Goal: Task Accomplishment & Management: Manage account settings

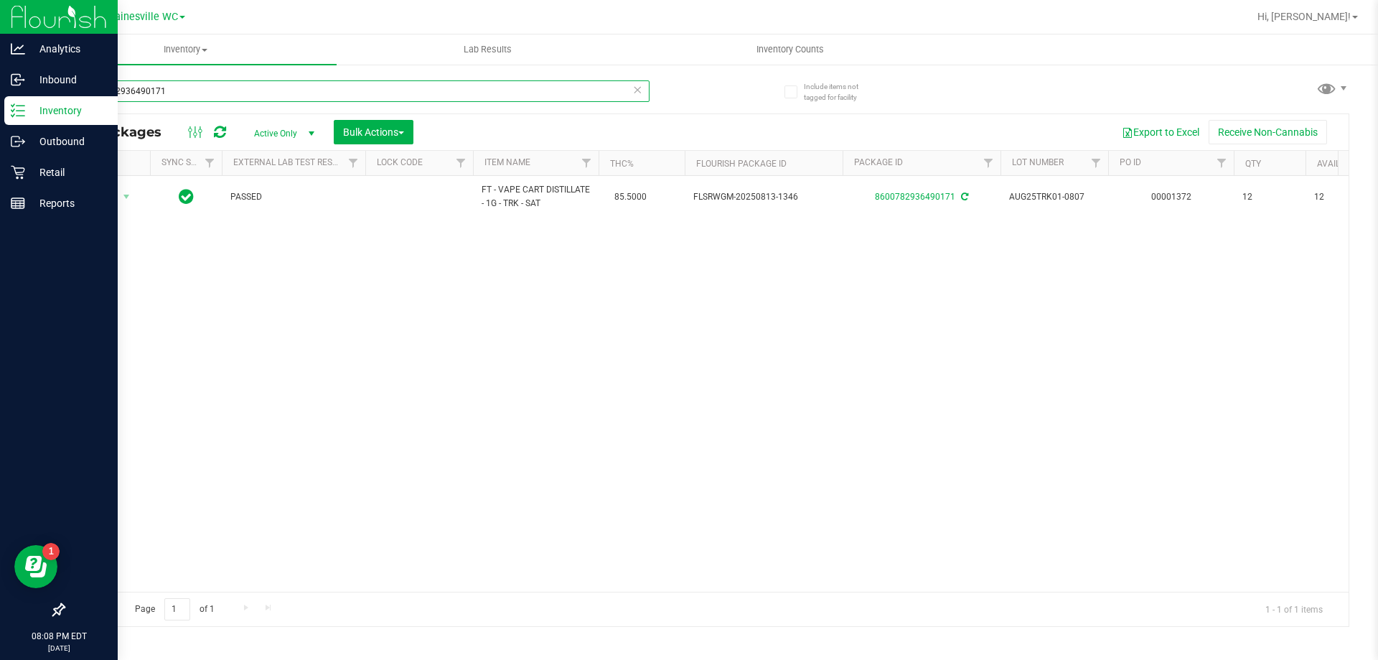
drag, startPoint x: 0, startPoint y: 0, endPoint x: 17, endPoint y: 100, distance: 101.8
click at [4, 100] on div "Analytics Inbound Inventory Outbound Retail Reports 08:08 PM EDT [DATE] 09/22 G…" at bounding box center [689, 330] width 1378 height 660
type input "3585877871892326"
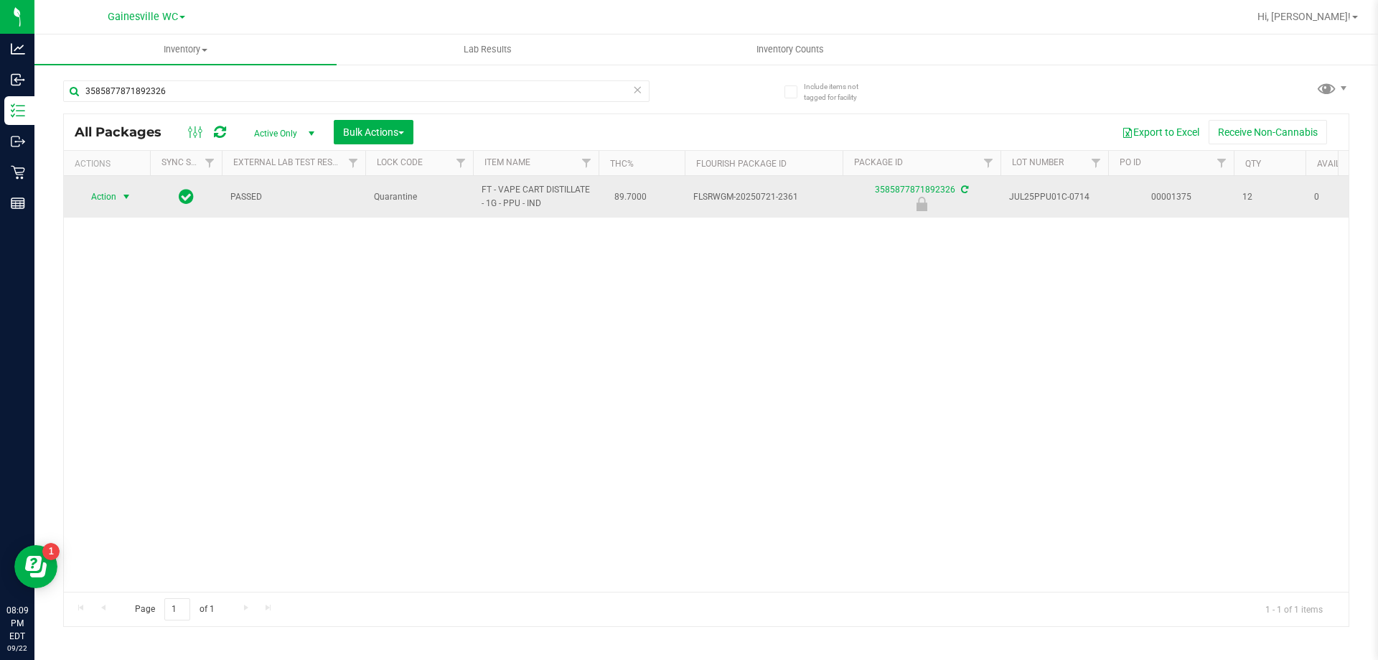
click at [118, 199] on span "select" at bounding box center [127, 197] width 18 height 20
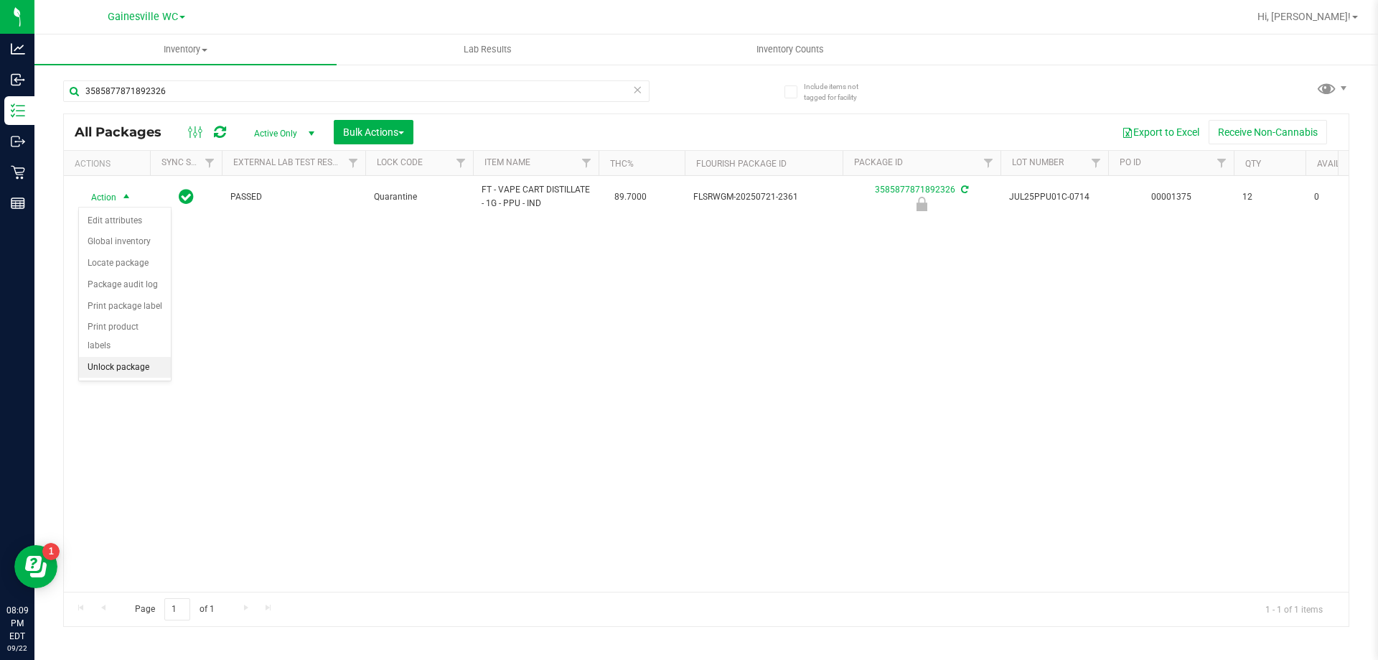
click at [113, 359] on li "Unlock package" at bounding box center [125, 368] width 92 height 22
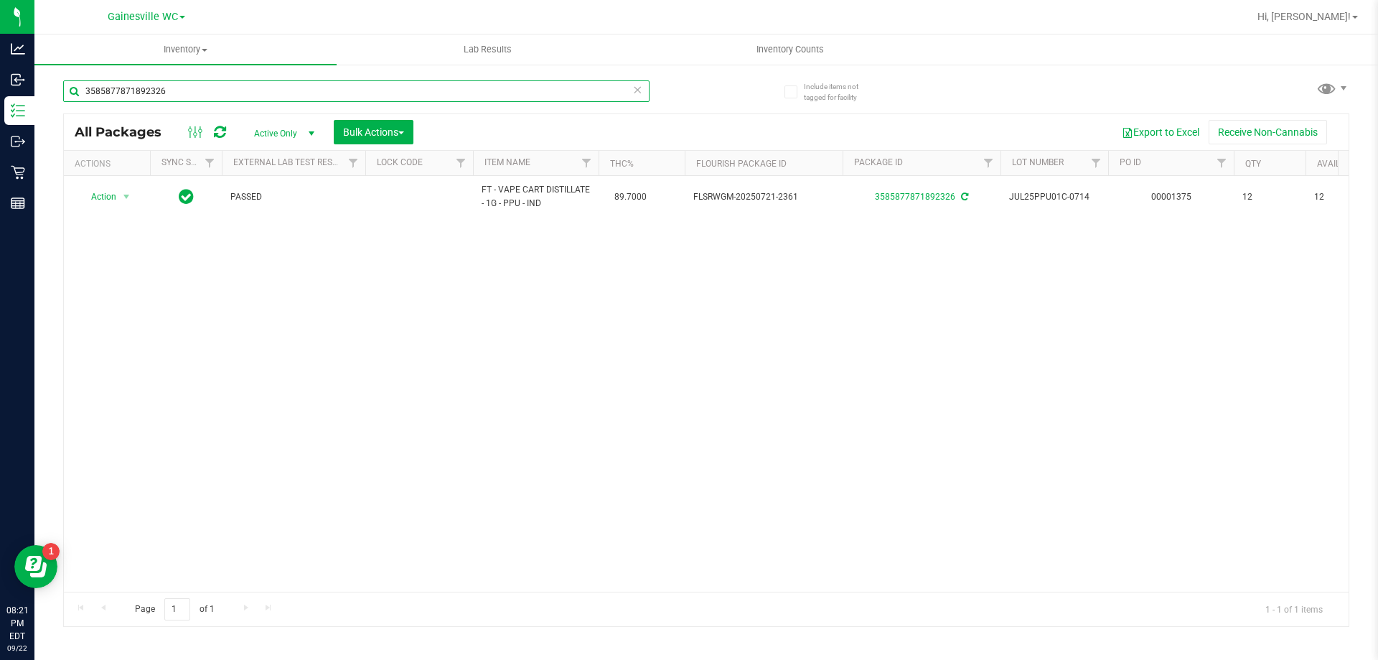
drag, startPoint x: 229, startPoint y: 100, endPoint x: 62, endPoint y: 98, distance: 166.5
click at [62, 98] on div "Include items not tagged for facility 3585877871892326 All Packages Active Only…" at bounding box center [706, 282] width 1344 height 438
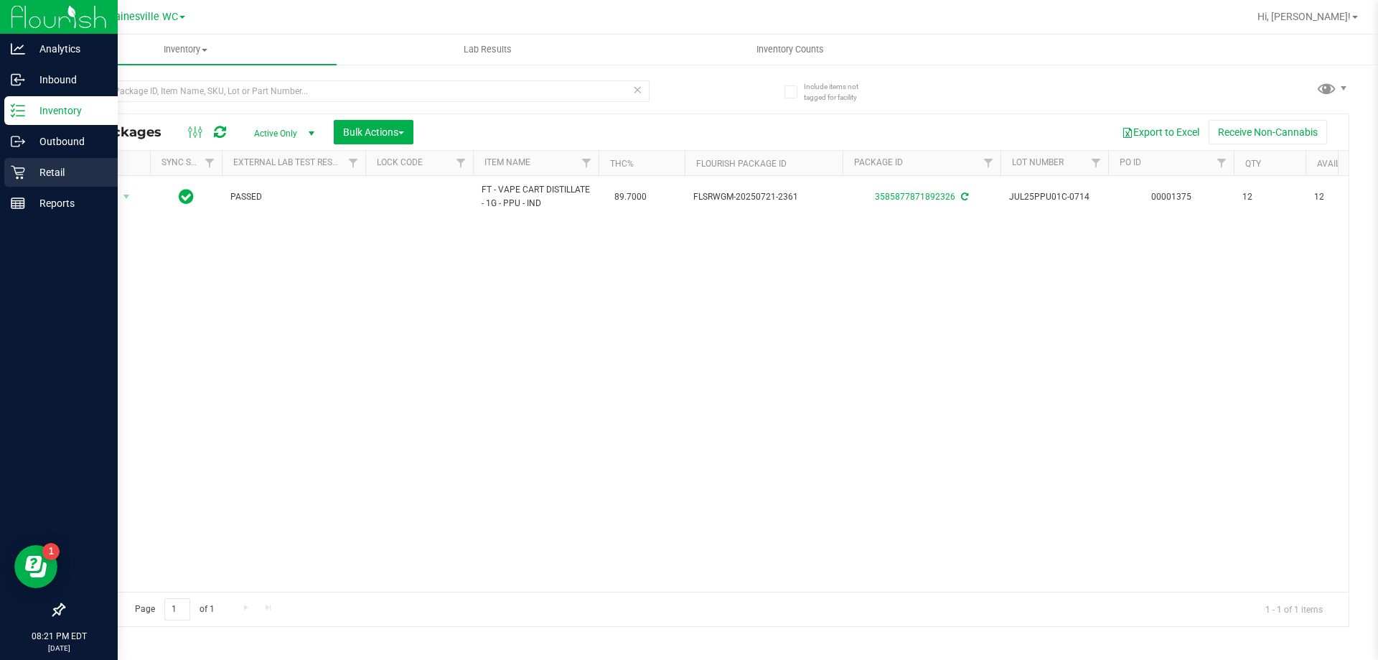
click at [32, 174] on p "Retail" at bounding box center [68, 172] width 86 height 17
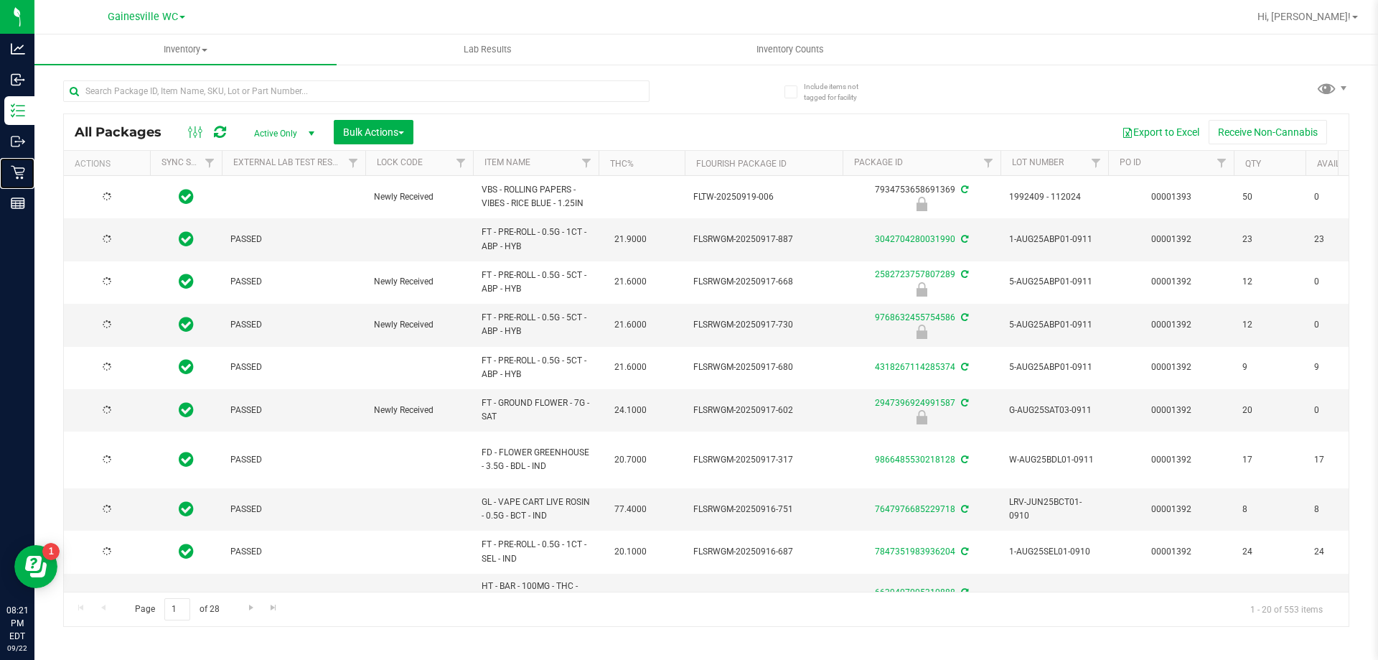
type input "[DATE]"
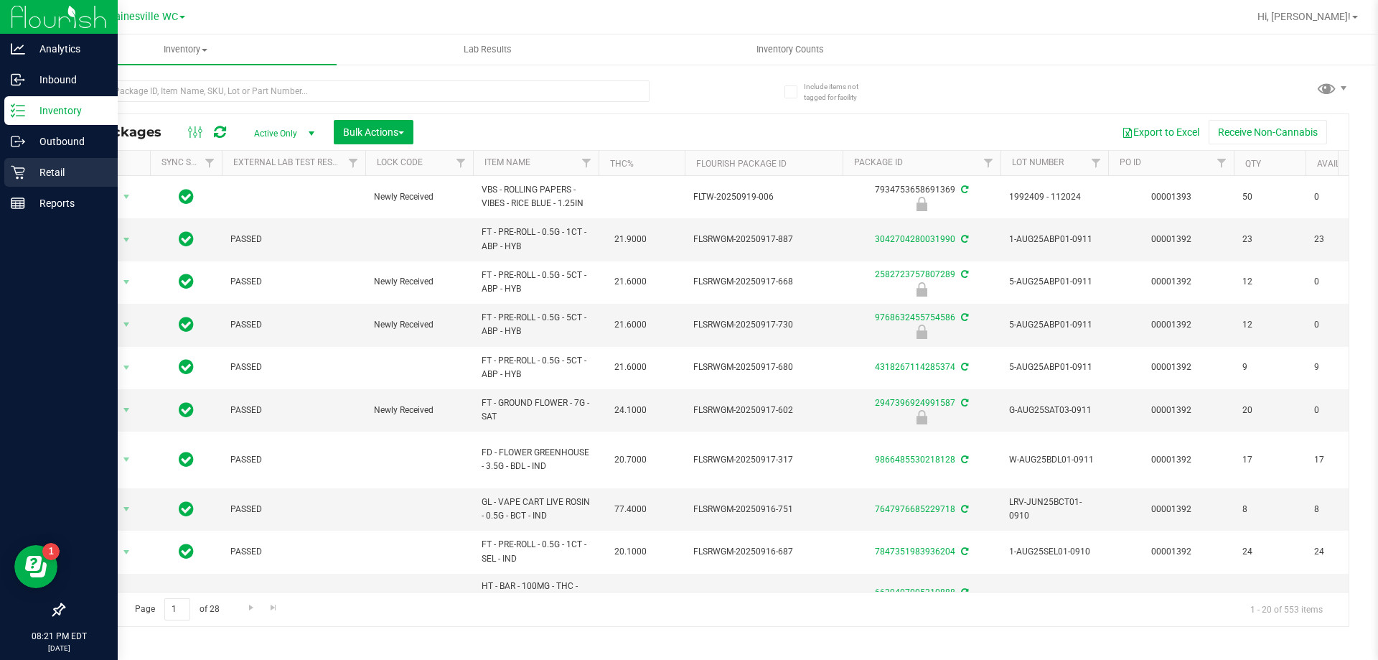
click at [14, 176] on icon at bounding box center [18, 172] width 14 height 14
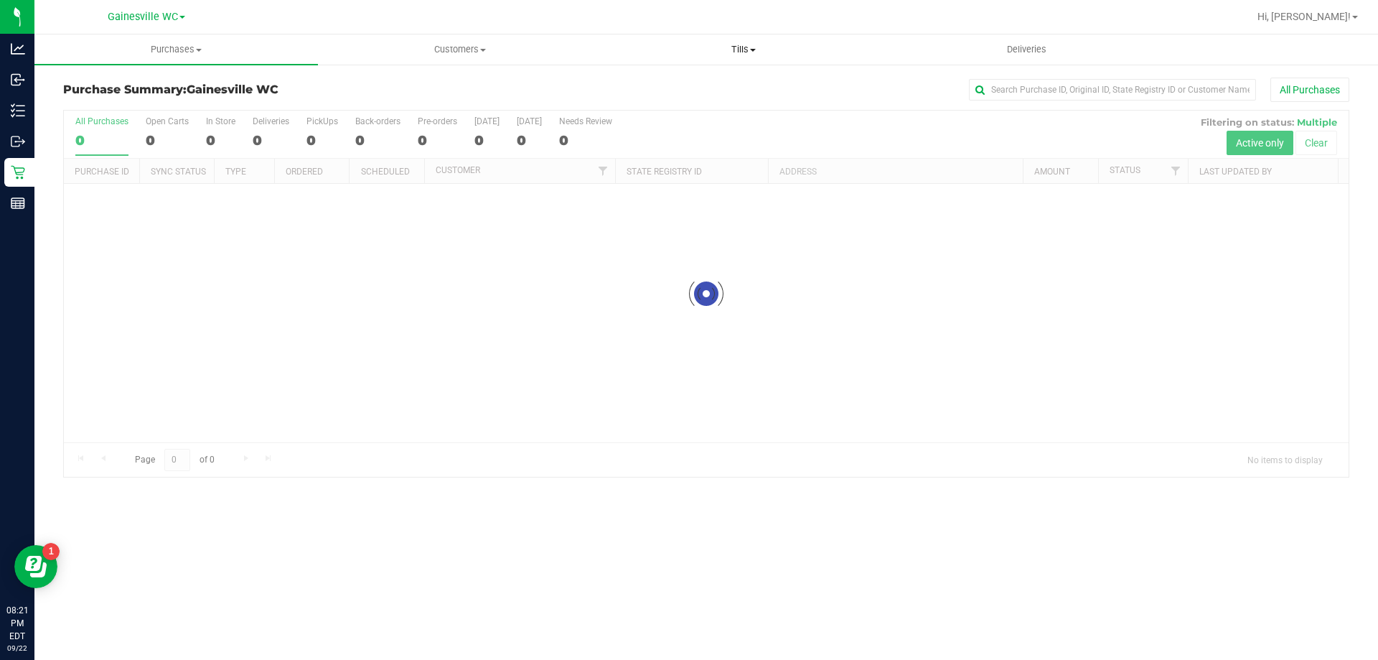
click at [752, 49] on span at bounding box center [753, 50] width 6 height 3
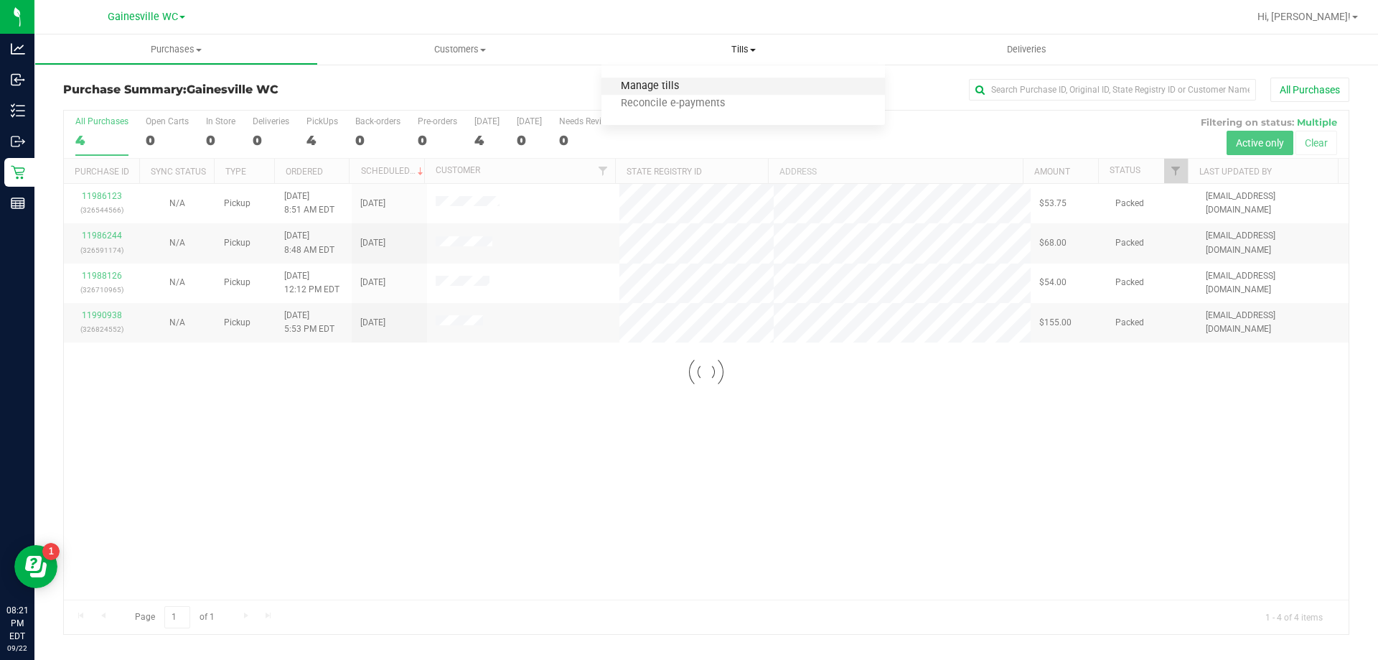
click at [686, 86] on span "Manage tills" at bounding box center [649, 86] width 97 height 12
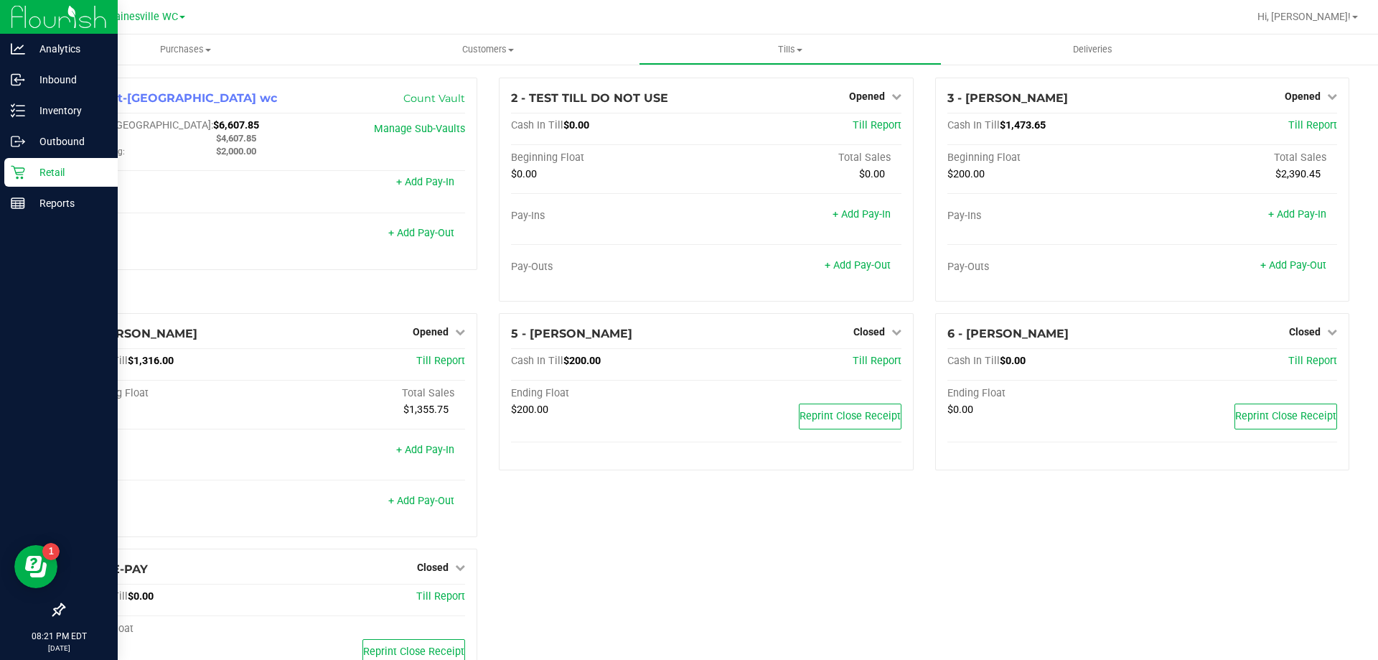
click at [47, 176] on p "Retail" at bounding box center [68, 172] width 86 height 17
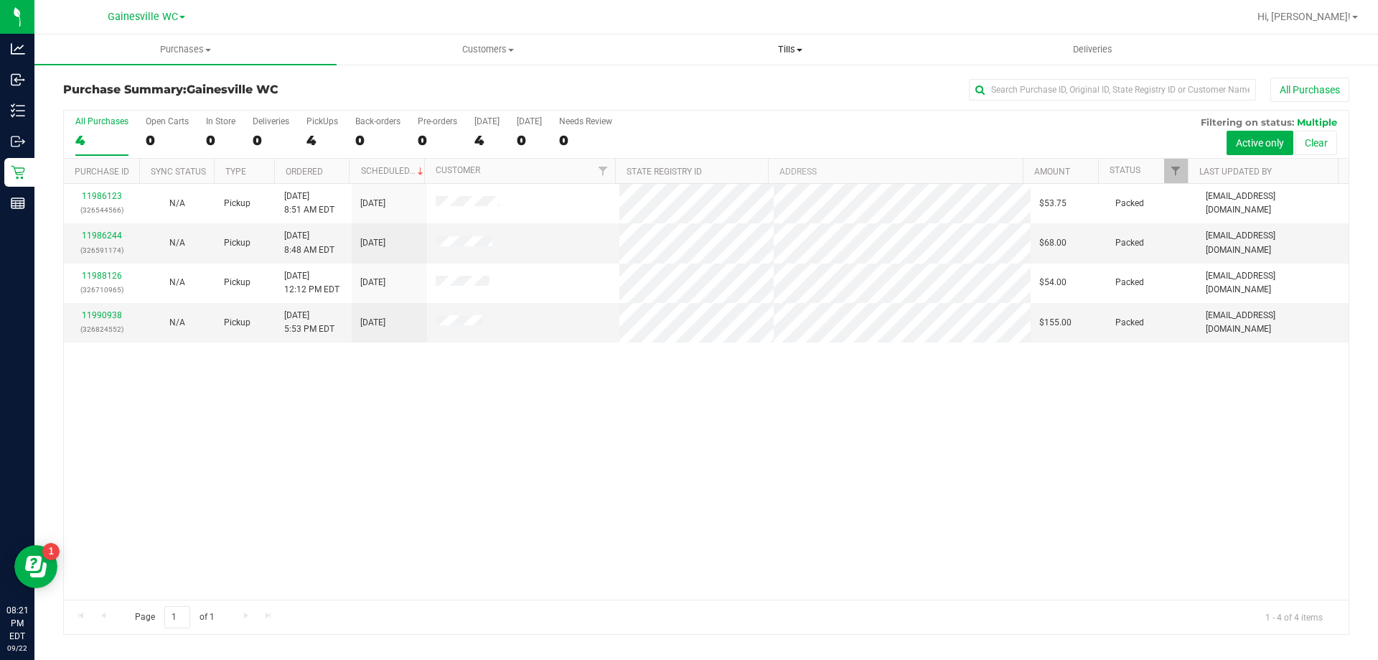
click at [791, 52] on span "Tills" at bounding box center [789, 49] width 301 height 13
click at [717, 90] on span "Manage tills" at bounding box center [687, 86] width 97 height 12
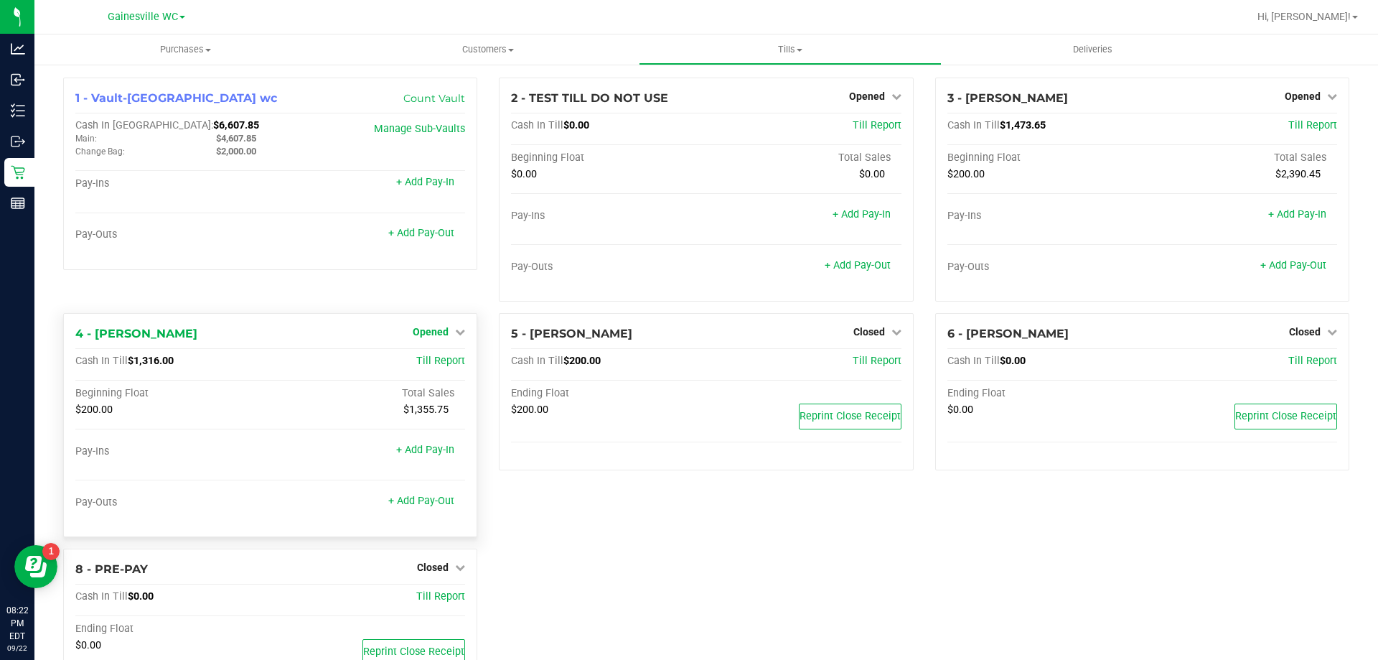
click at [413, 327] on span "Opened" at bounding box center [431, 331] width 36 height 11
click at [439, 361] on link "Close Till" at bounding box center [432, 361] width 39 height 11
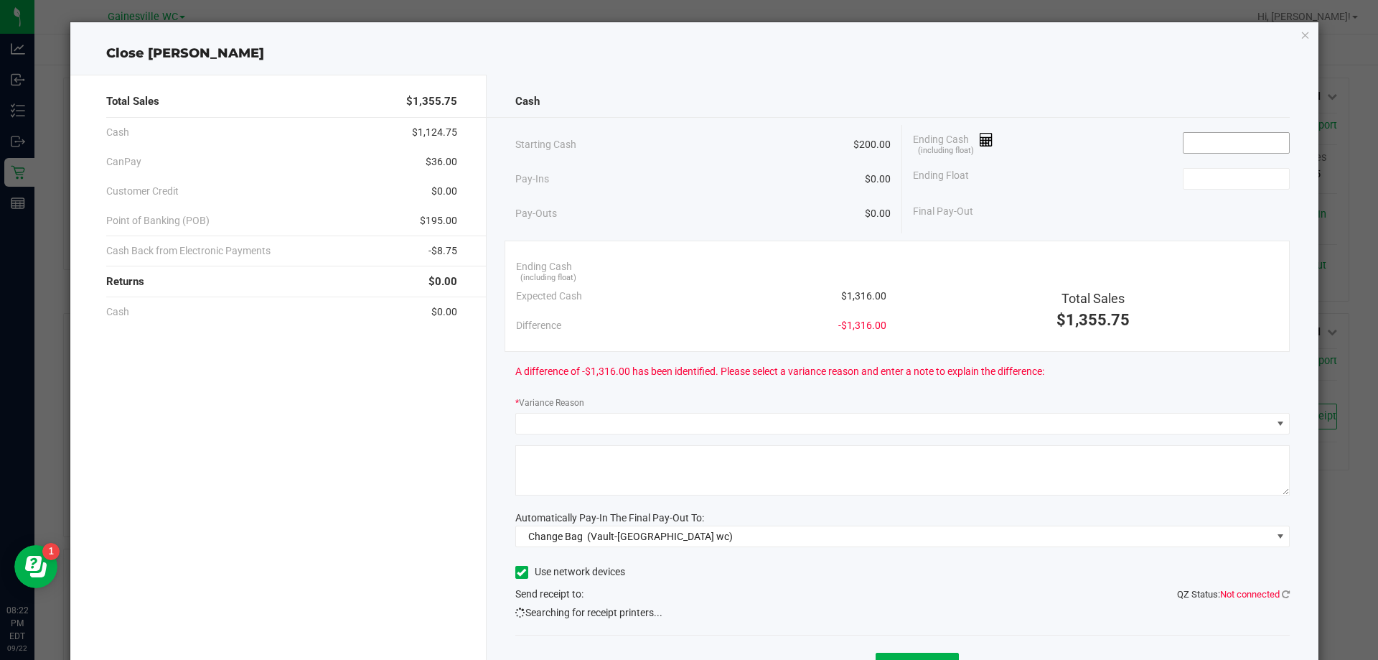
click at [1224, 142] on input at bounding box center [1236, 143] width 106 height 20
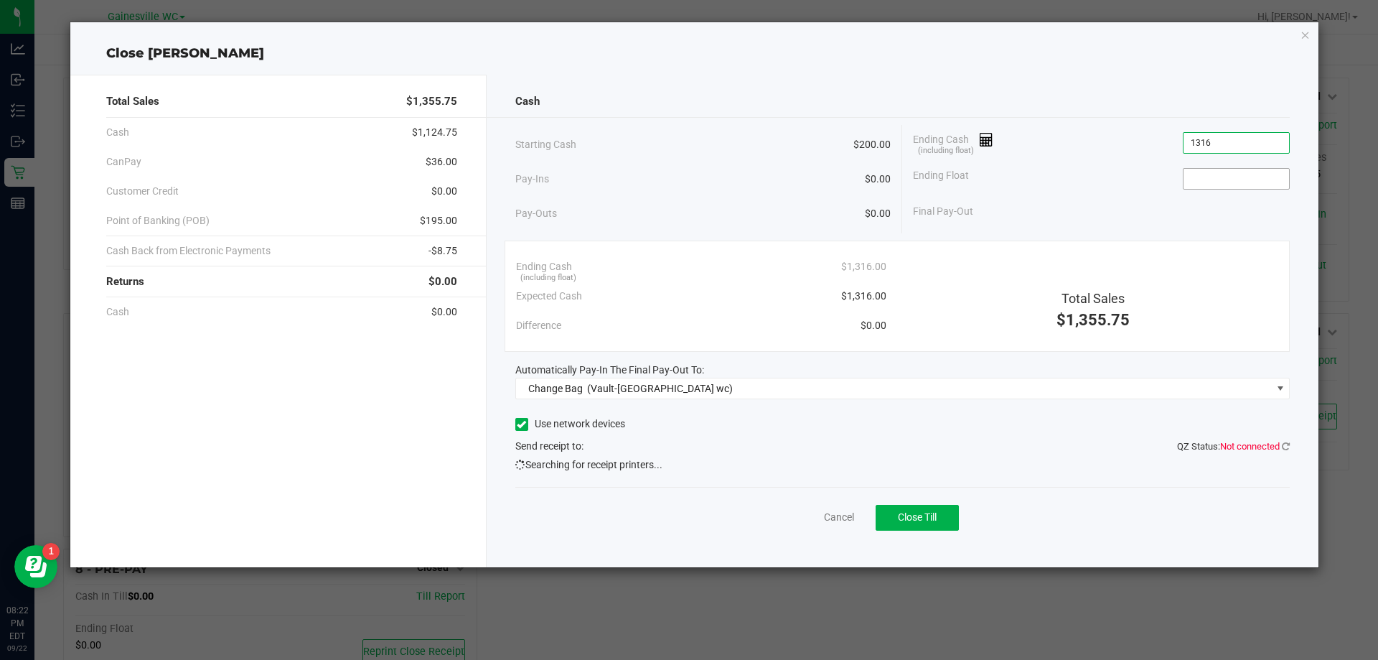
type input "$1,316.00"
click at [1251, 169] on input at bounding box center [1236, 179] width 106 height 20
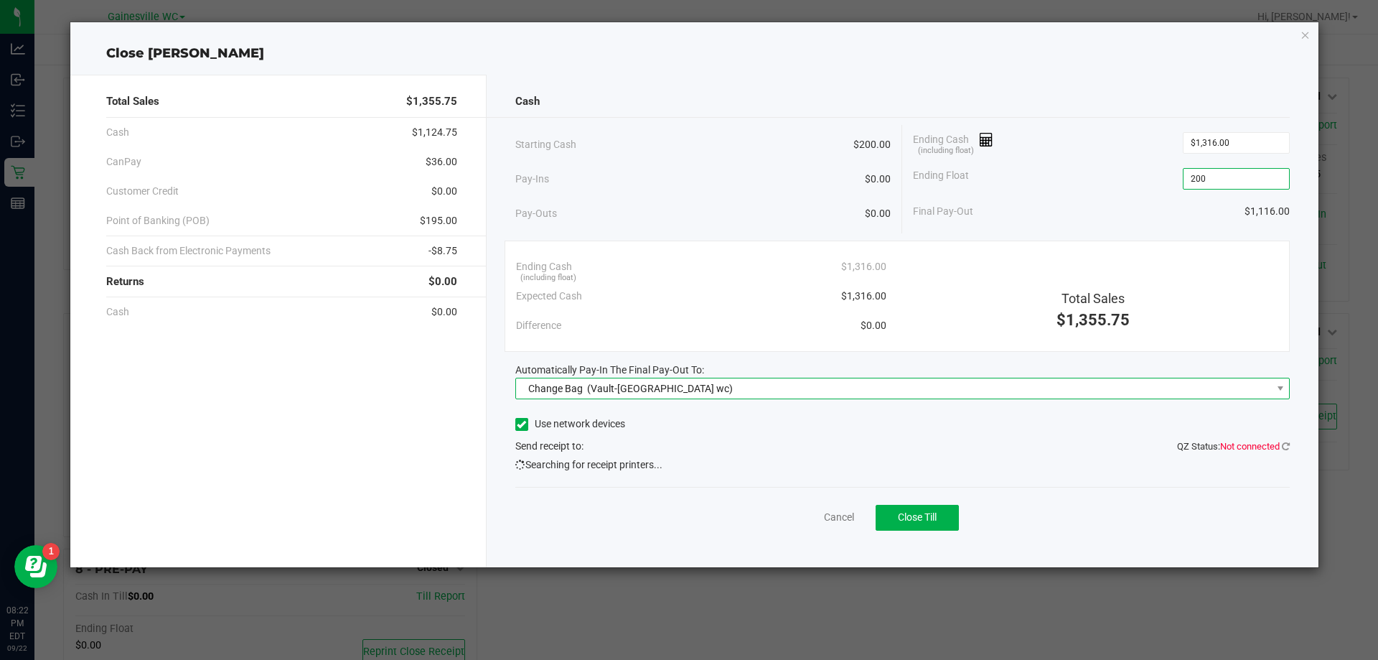
type input "$200.00"
click at [599, 391] on span "(Vault-[GEOGRAPHIC_DATA] wc)" at bounding box center [660, 388] width 146 height 11
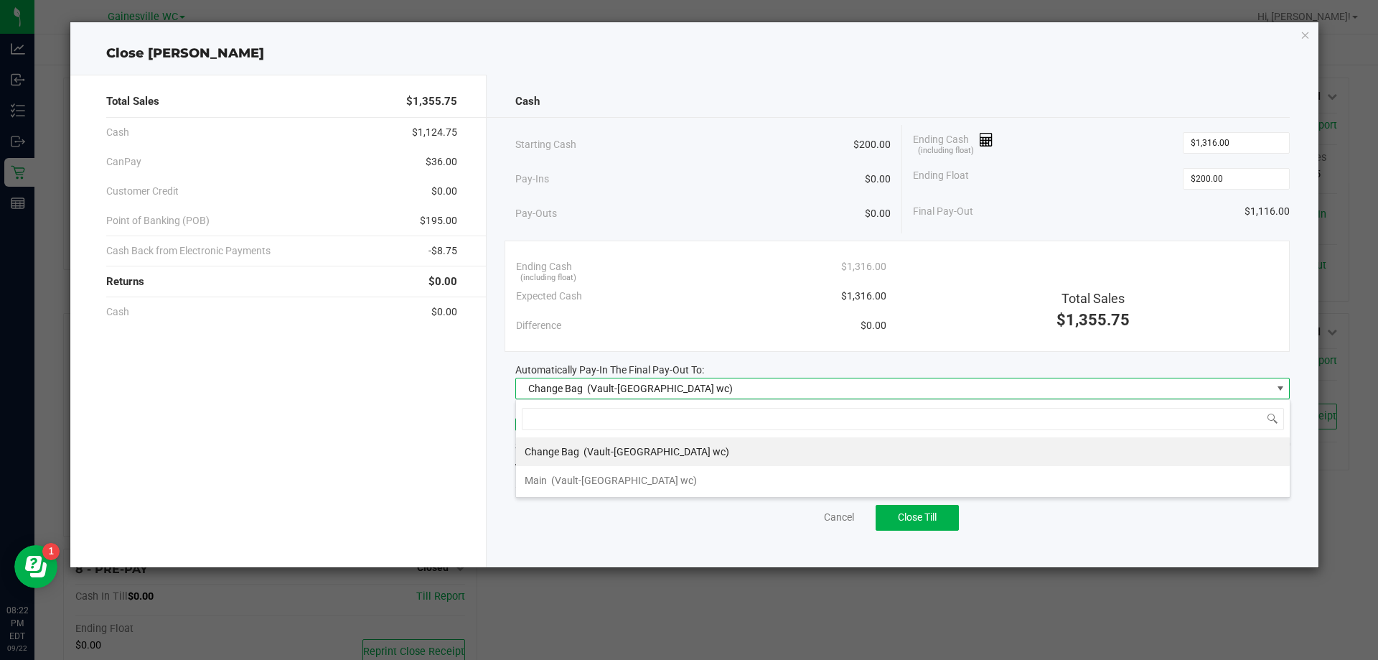
scroll to position [22, 774]
click at [629, 482] on span "(Vault-[GEOGRAPHIC_DATA] wc)" at bounding box center [624, 479] width 146 height 11
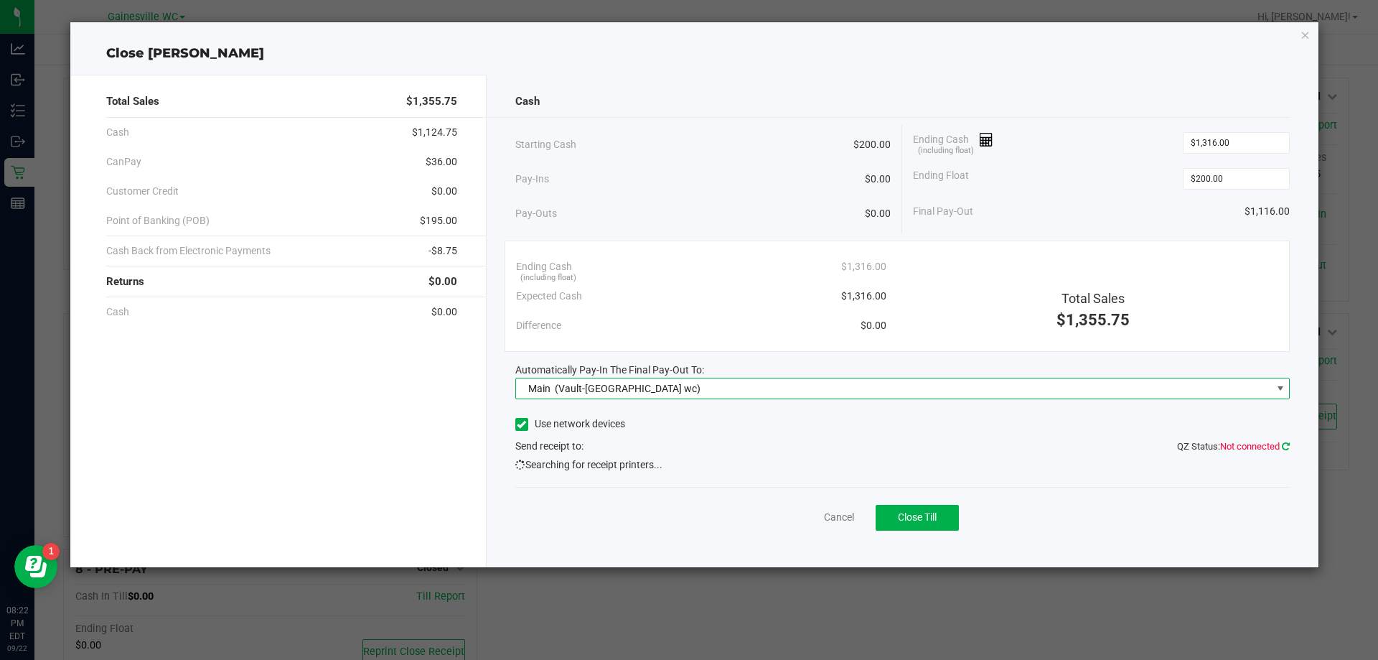
click at [1288, 443] on icon at bounding box center [1286, 445] width 8 height 9
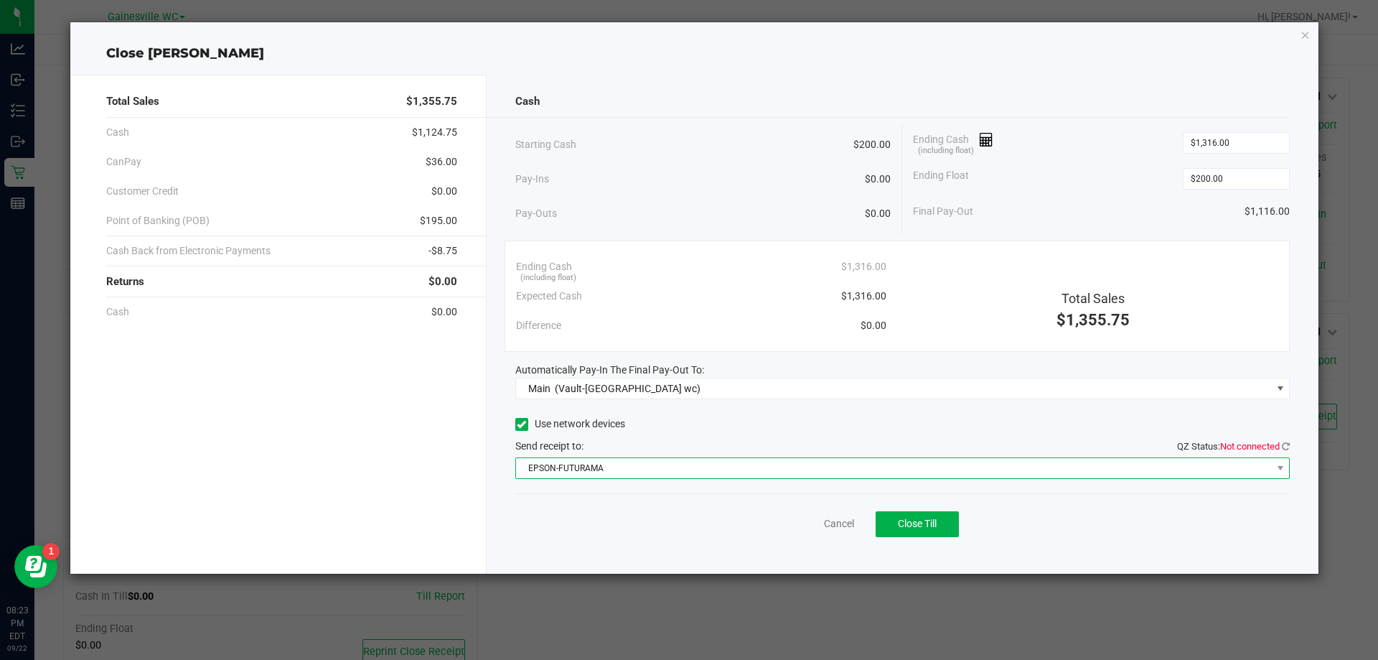
click at [858, 473] on span "EPSON-FUTURAMA" at bounding box center [894, 468] width 756 height 20
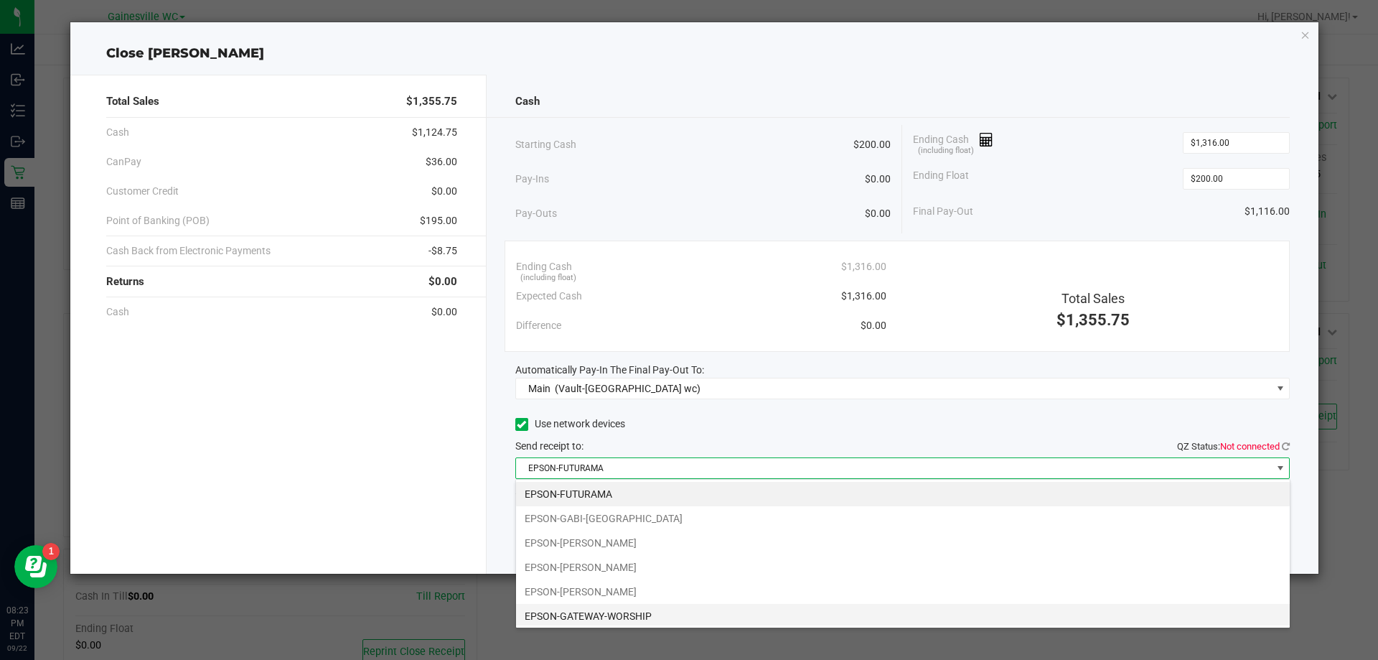
click at [584, 617] on li "EPSON-GATEWAY-WORSHIP" at bounding box center [903, 616] width 774 height 24
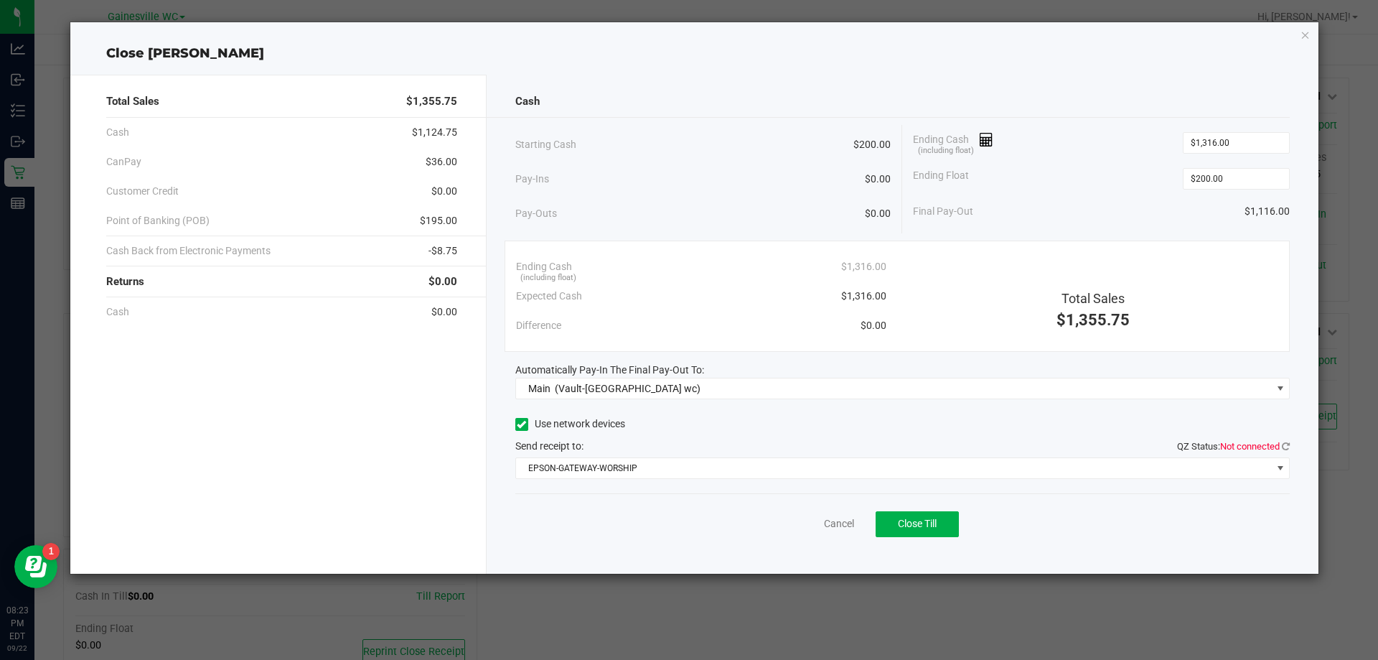
click at [1281, 429] on div "Use network devices" at bounding box center [902, 424] width 775 height 22
click at [1285, 445] on icon at bounding box center [1286, 445] width 8 height 9
click at [947, 527] on button "Close Till" at bounding box center [917, 524] width 83 height 26
click at [807, 525] on link "Dismiss" at bounding box center [807, 523] width 34 height 15
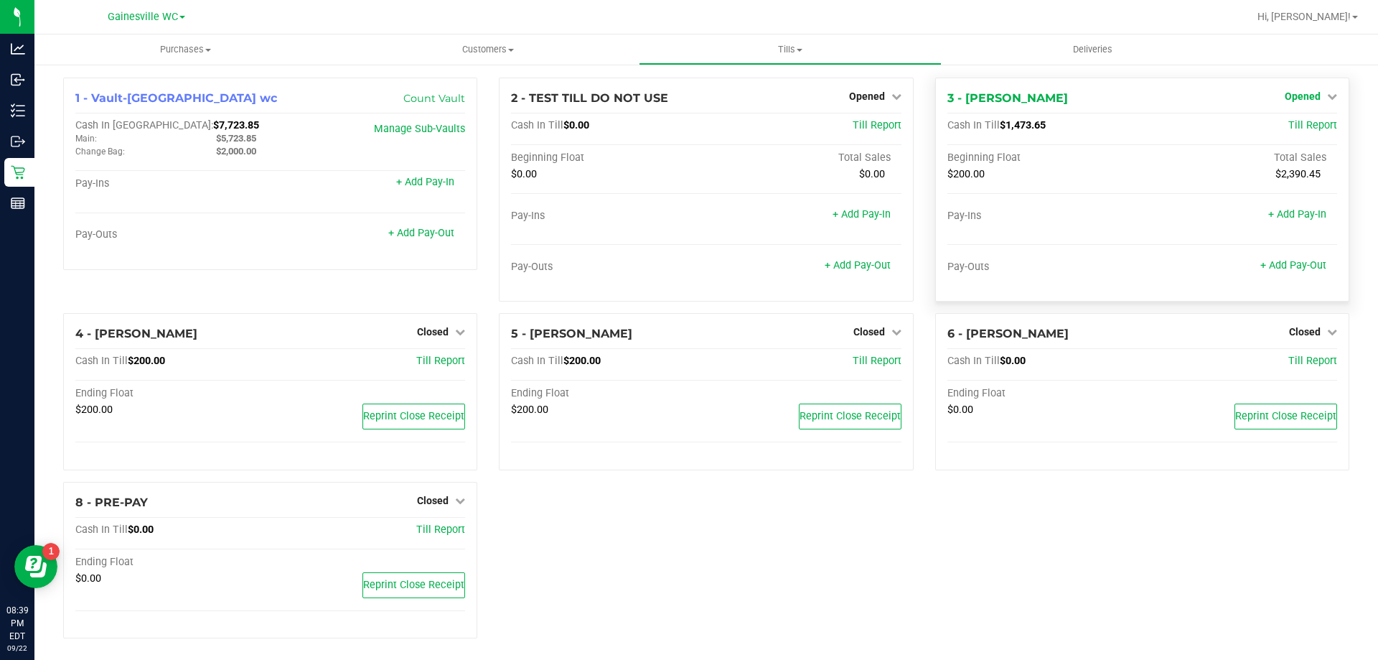
click at [1308, 101] on span "Opened" at bounding box center [1303, 95] width 36 height 11
click at [1295, 133] on div "Close Till" at bounding box center [1304, 127] width 106 height 18
click at [1299, 126] on link "Close Till" at bounding box center [1304, 126] width 39 height 11
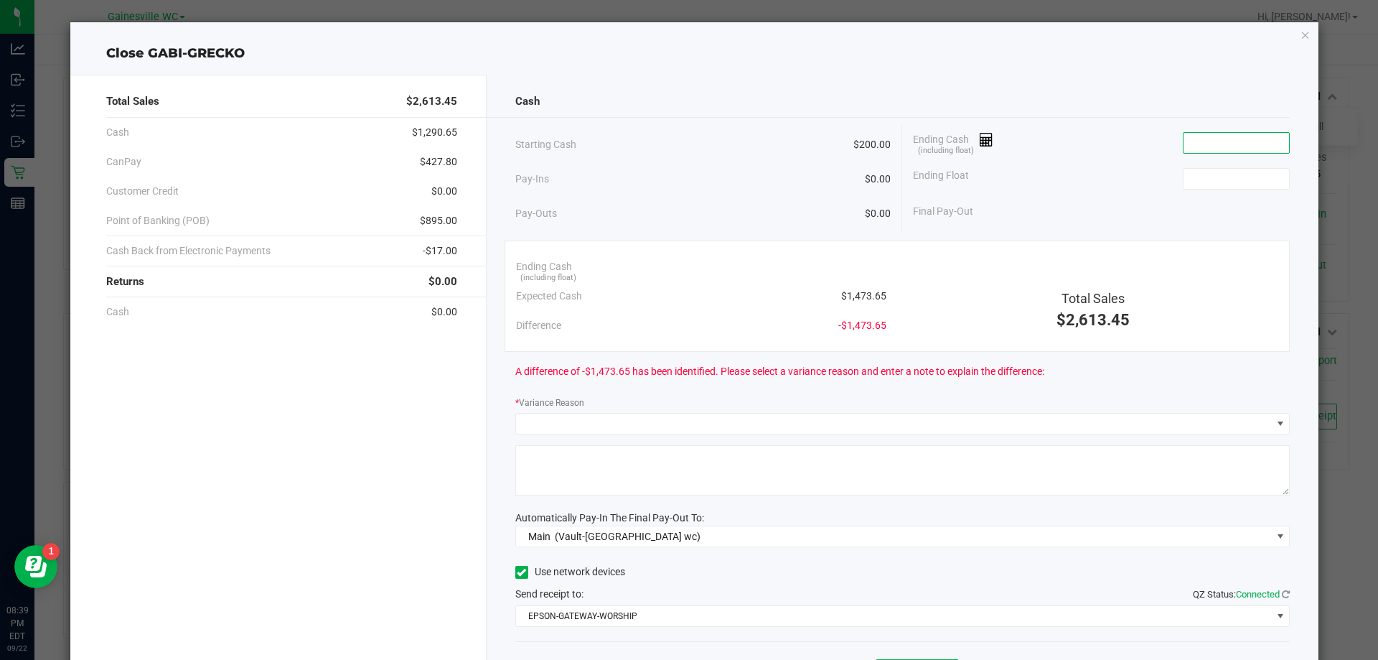
click at [1203, 142] on input at bounding box center [1236, 143] width 106 height 20
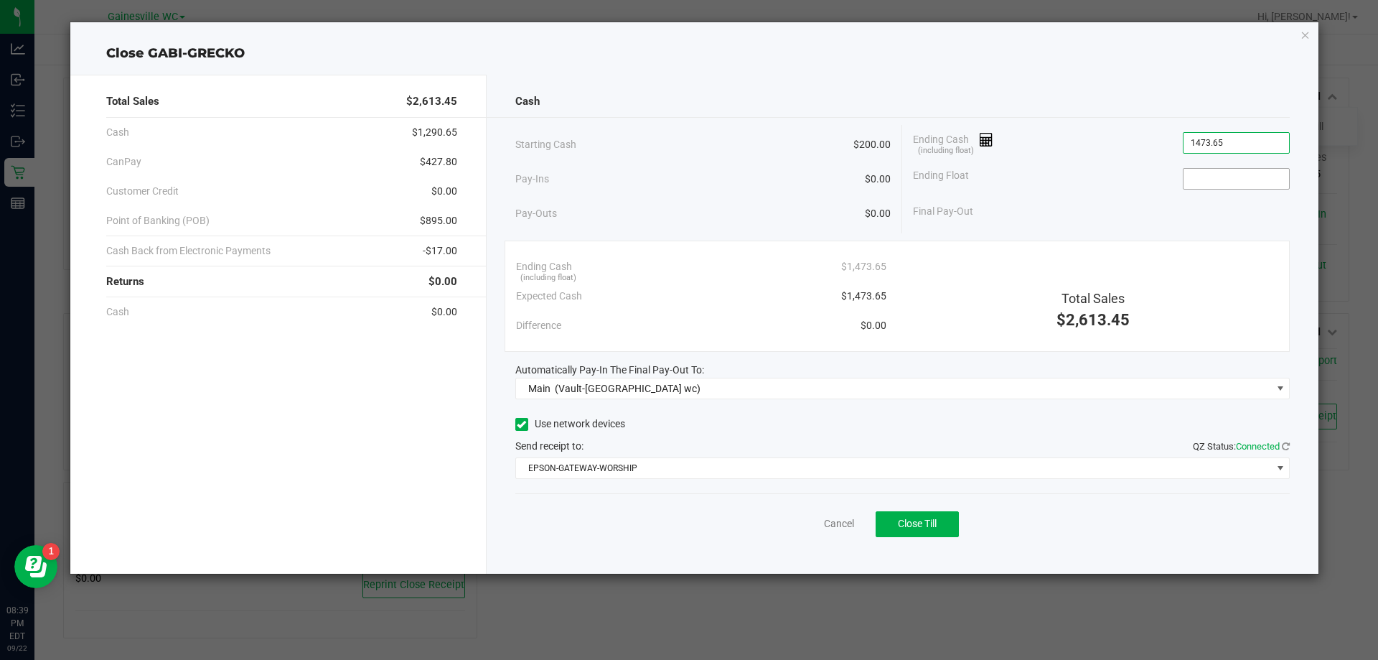
type input "$1,473.65"
click at [1230, 181] on input at bounding box center [1236, 179] width 106 height 20
type input "$200.00"
click at [1089, 173] on div "Ending Float $200.00" at bounding box center [1101, 179] width 377 height 36
click at [950, 525] on button "Close Till" at bounding box center [917, 524] width 83 height 26
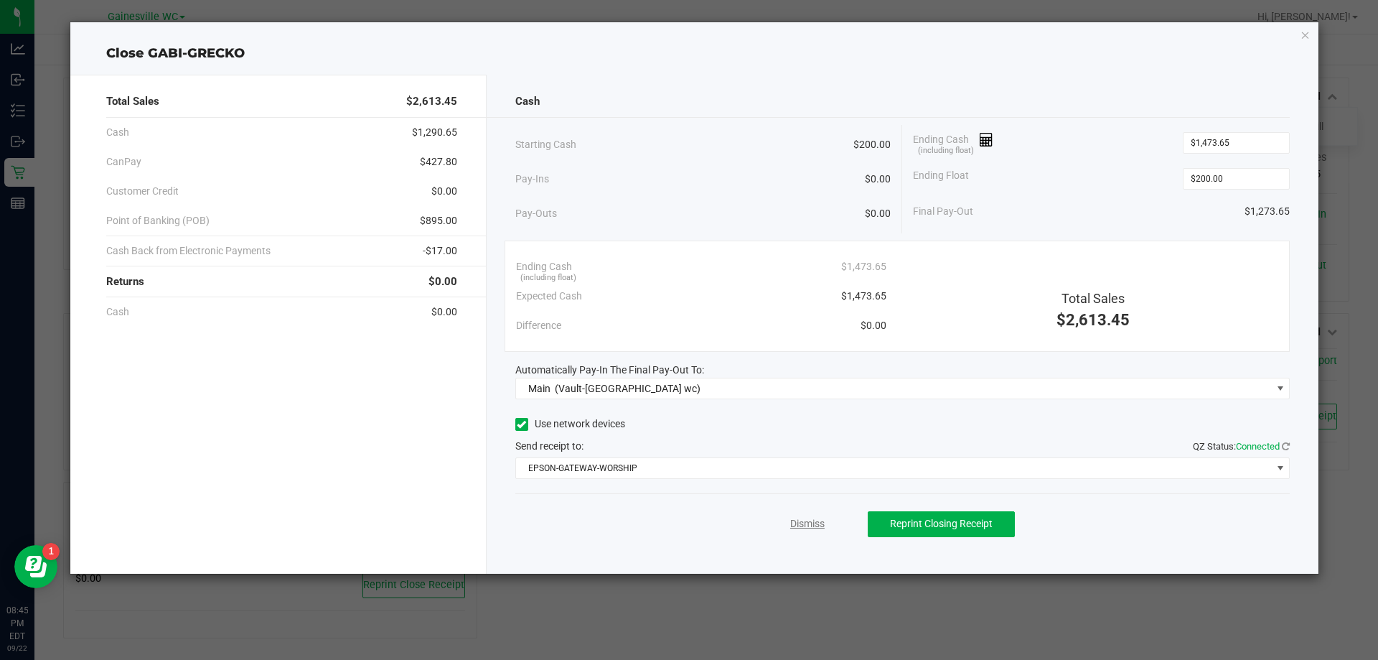
click at [803, 524] on link "Dismiss" at bounding box center [807, 523] width 34 height 15
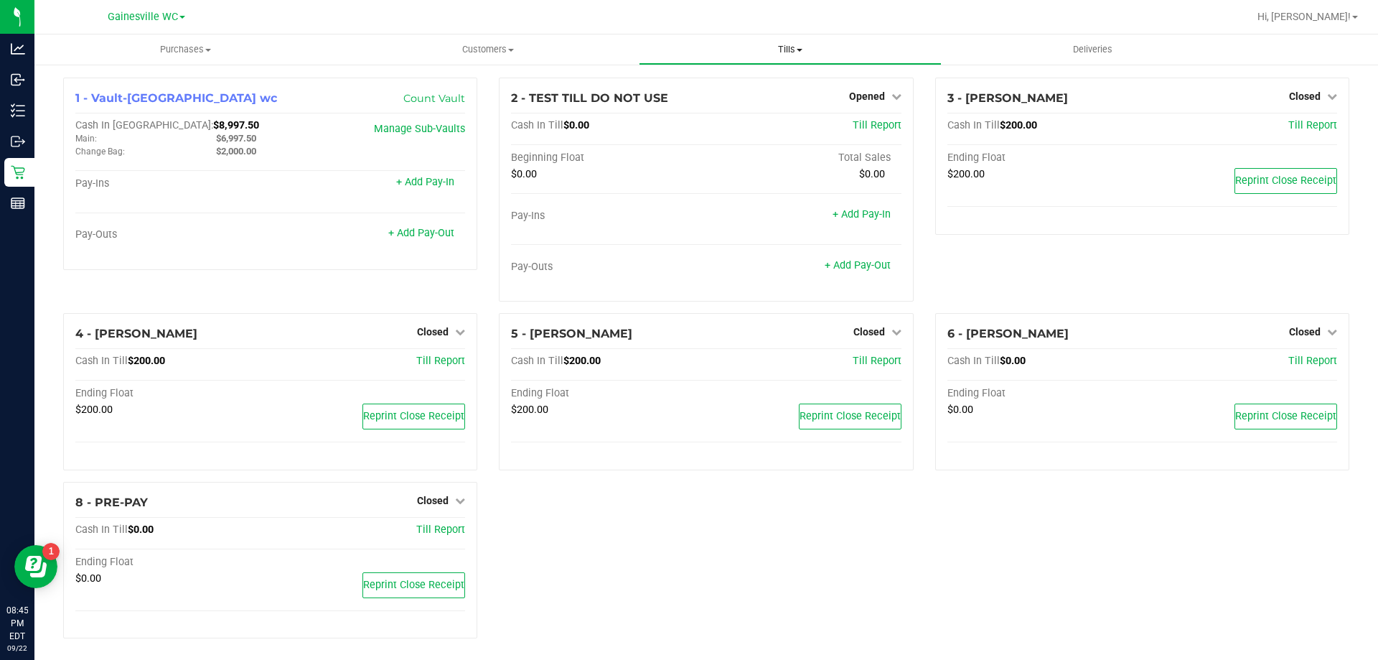
click at [797, 51] on span "Tills" at bounding box center [789, 49] width 301 height 13
click at [755, 100] on span "Reconcile e-payments" at bounding box center [710, 104] width 143 height 12
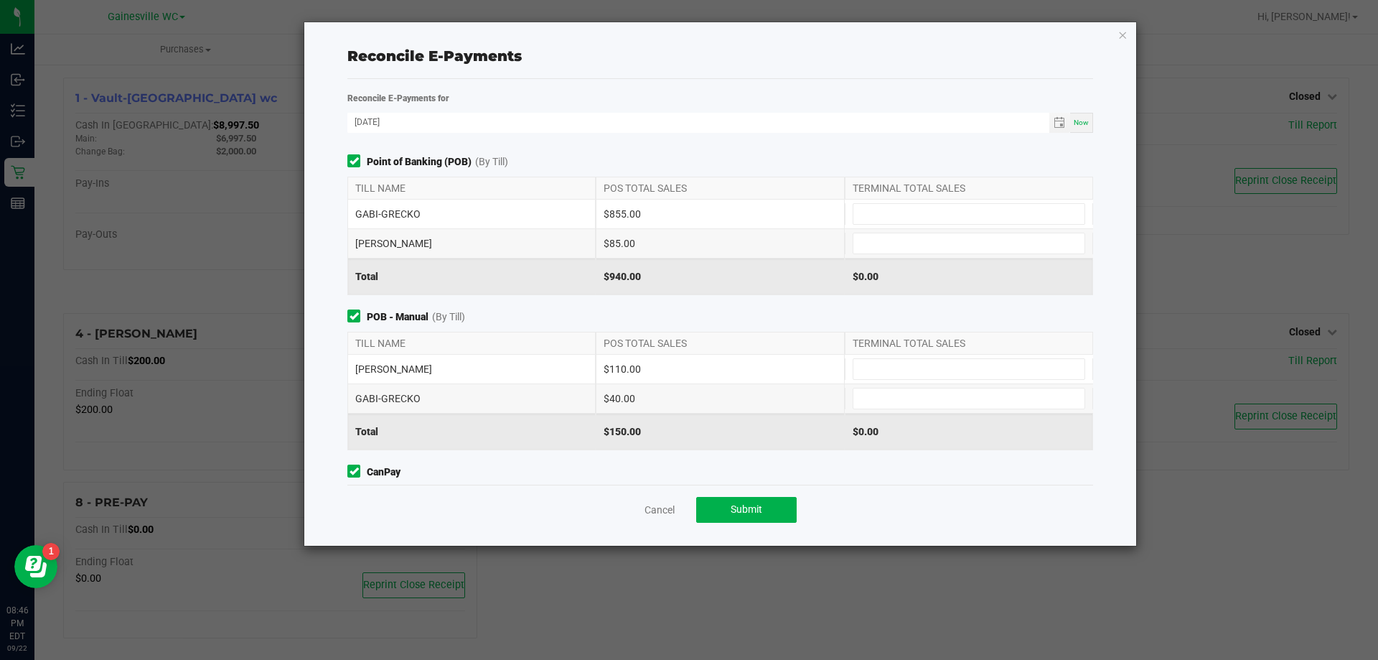
scroll to position [141, 0]
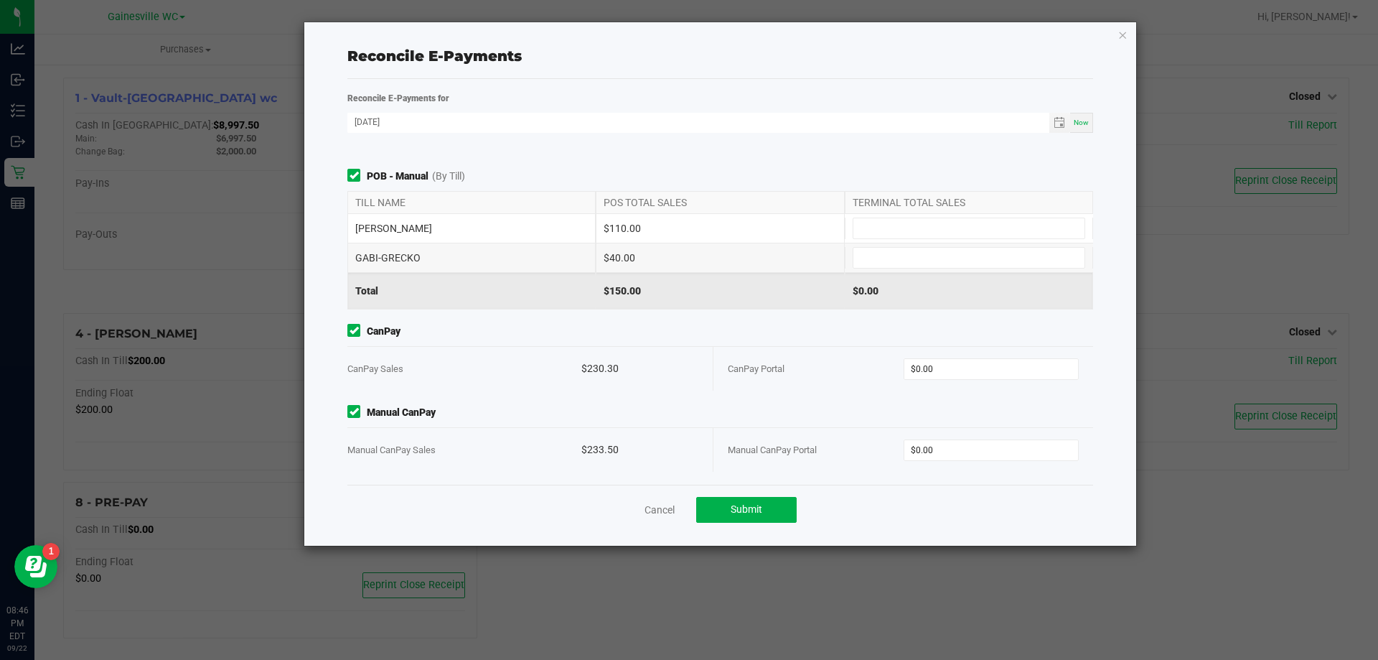
click at [949, 462] on div "Manual CanPay Portal $0.00" at bounding box center [903, 450] width 351 height 44
click at [955, 453] on input "0" at bounding box center [991, 450] width 174 height 20
type input "233.50"
type input "0"
type input "$233.50"
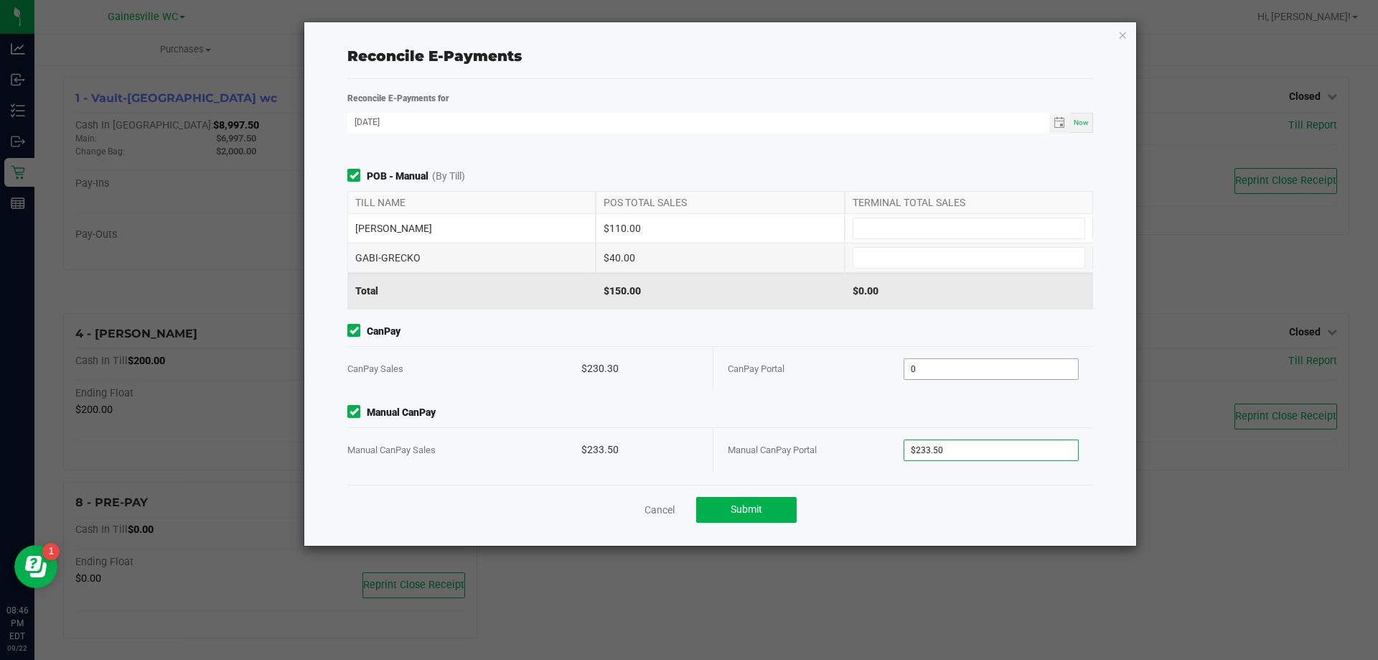
click at [940, 368] on input "0" at bounding box center [991, 369] width 174 height 20
type input "$230.30"
click at [877, 261] on input at bounding box center [968, 258] width 231 height 20
type input "$40.00"
click at [863, 230] on input at bounding box center [968, 228] width 231 height 20
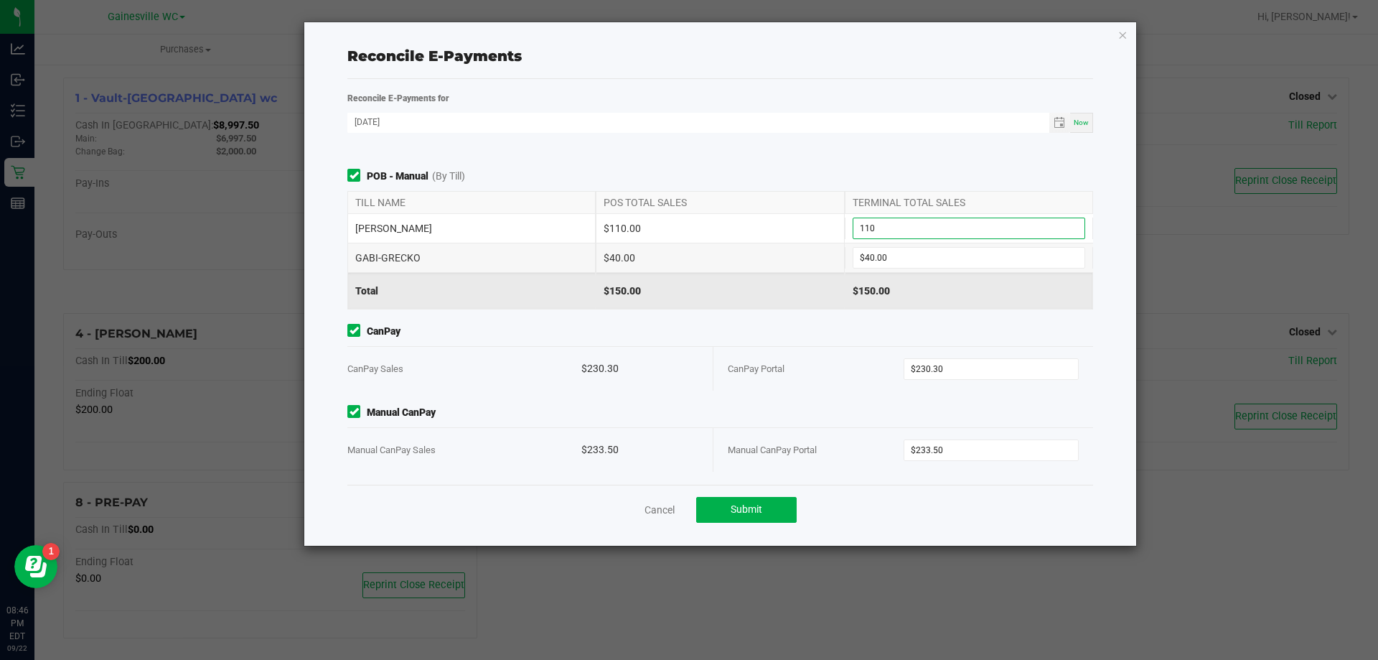
type input "$110.00"
click at [810, 239] on div "$110.00" at bounding box center [720, 228] width 248 height 29
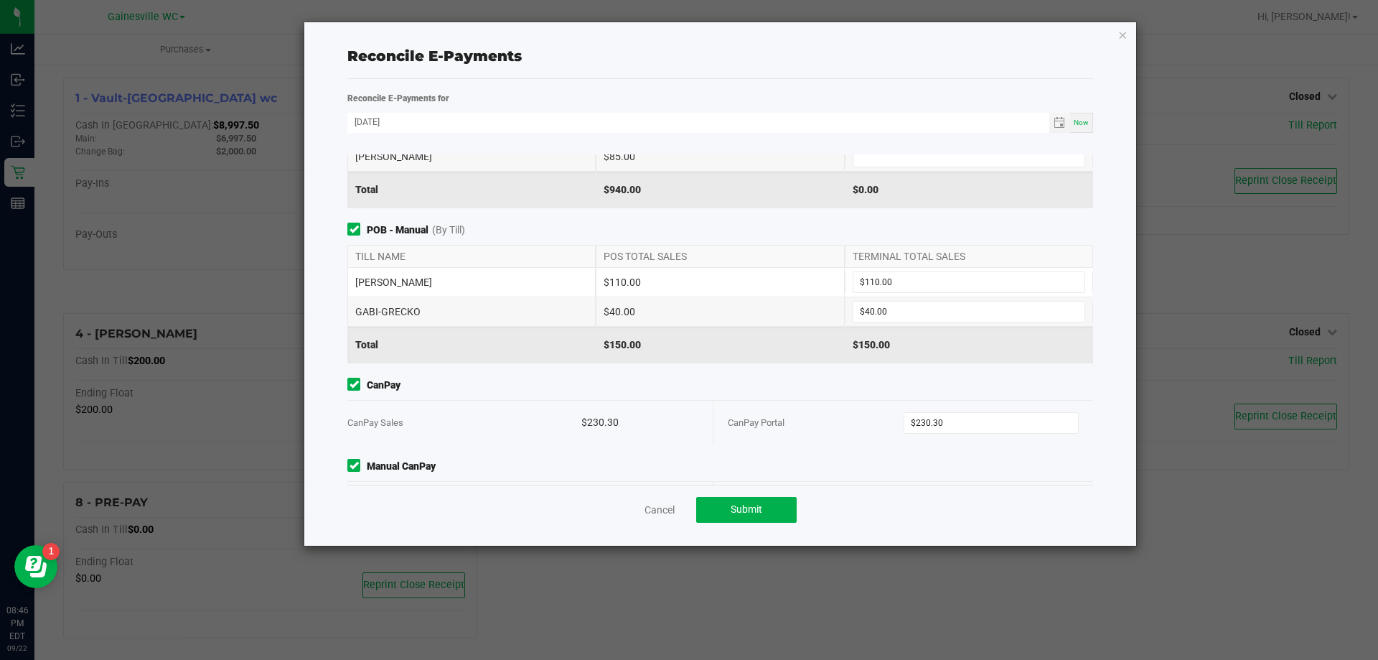
scroll to position [0, 0]
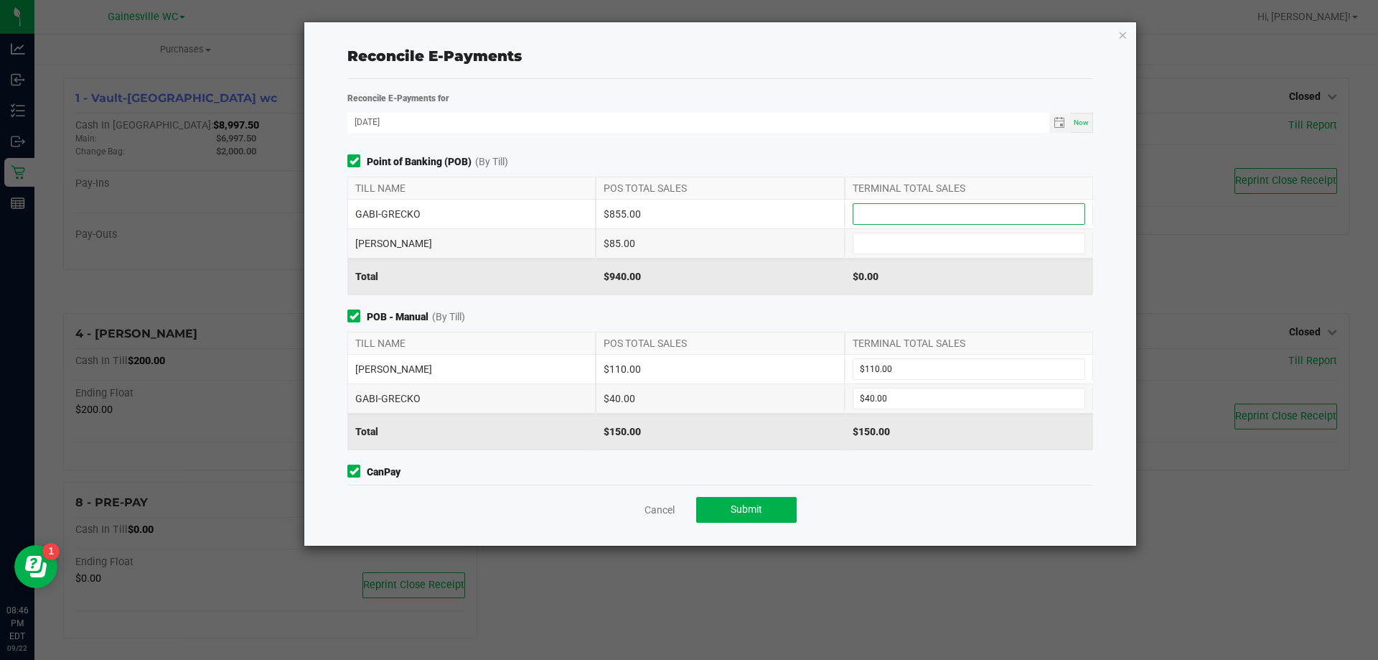
click at [860, 216] on input at bounding box center [968, 214] width 231 height 20
type input "$855.00"
click at [876, 237] on input at bounding box center [968, 243] width 231 height 20
type input "$85.00"
click at [768, 305] on div "Point of Banking (POB) (By Till) TILL NAME POS TOTAL SALES TERMINAL TOTAL SALES…" at bounding box center [720, 319] width 767 height 330
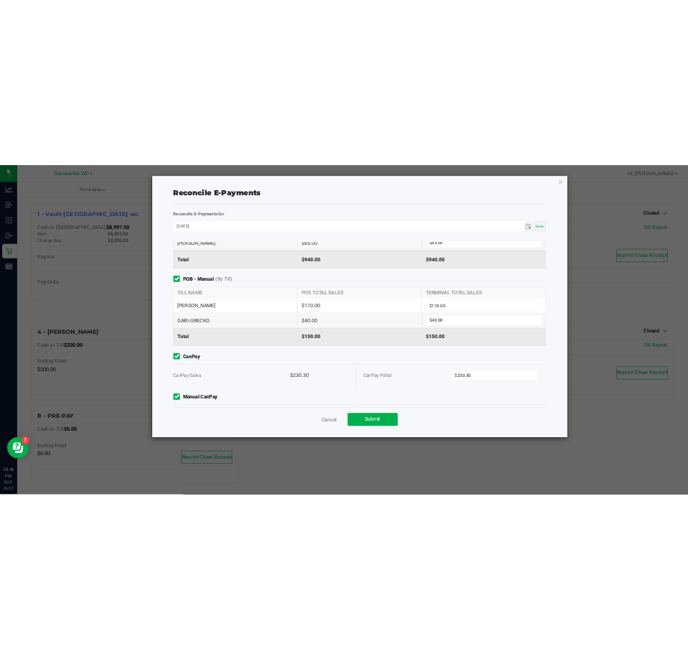
scroll to position [141, 0]
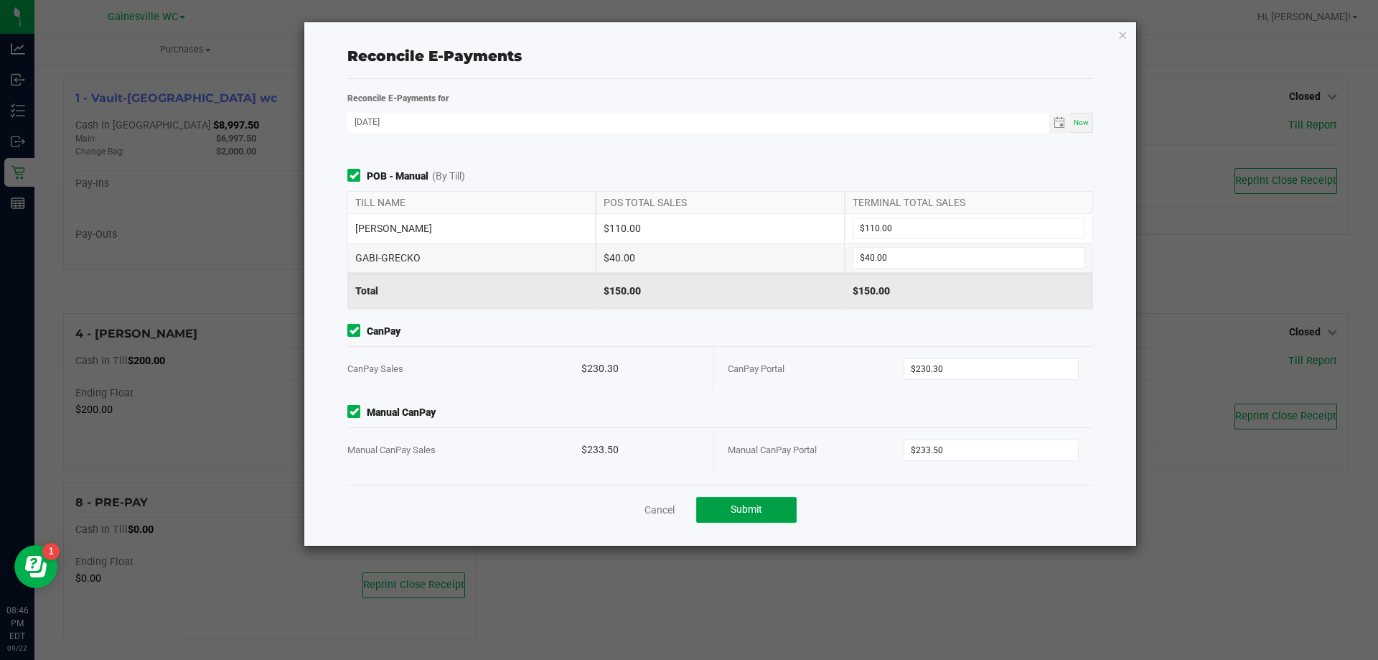
click at [756, 505] on span "Submit" at bounding box center [747, 508] width 32 height 11
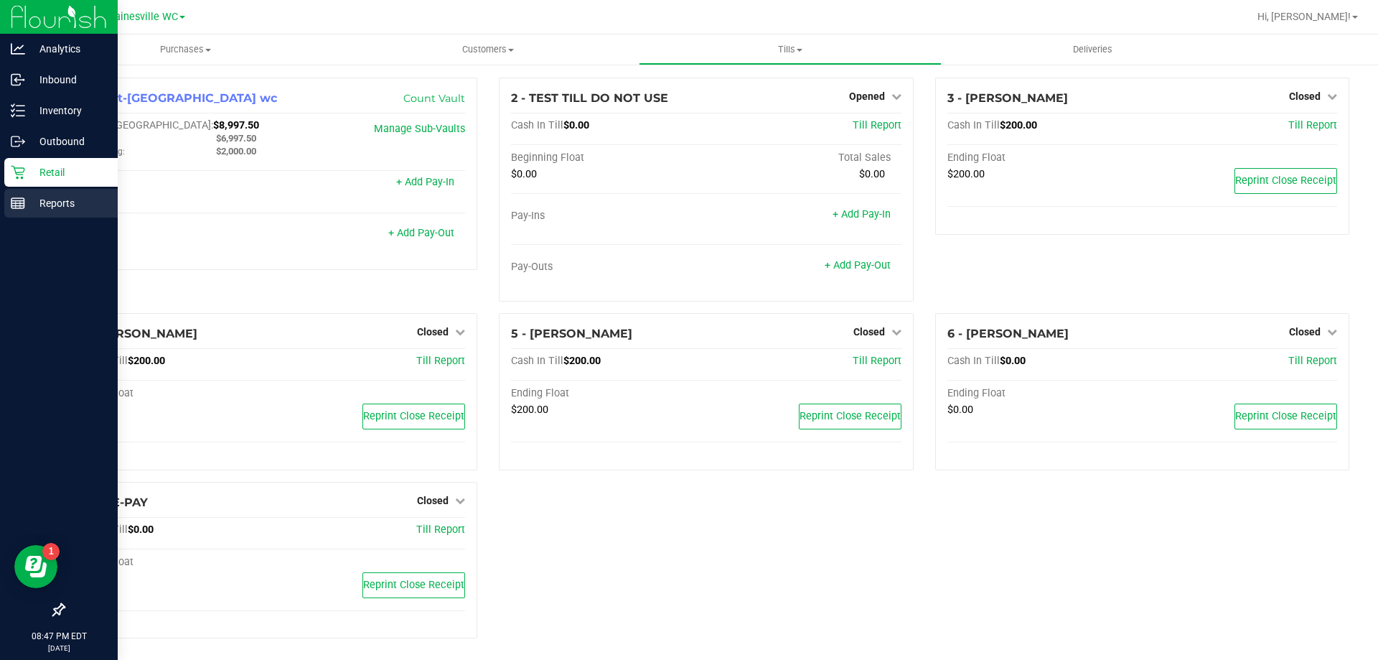
click at [26, 208] on p "Reports" at bounding box center [68, 202] width 86 height 17
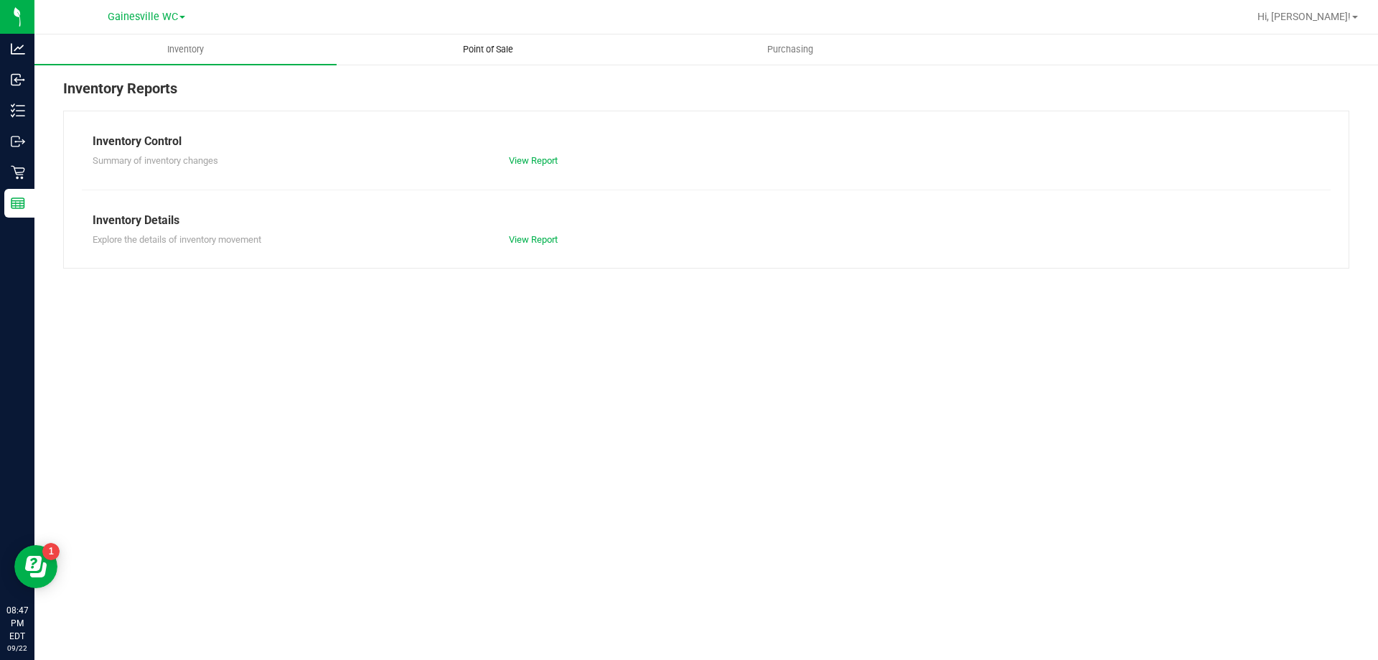
click at [505, 50] on span "Point of Sale" at bounding box center [488, 49] width 89 height 13
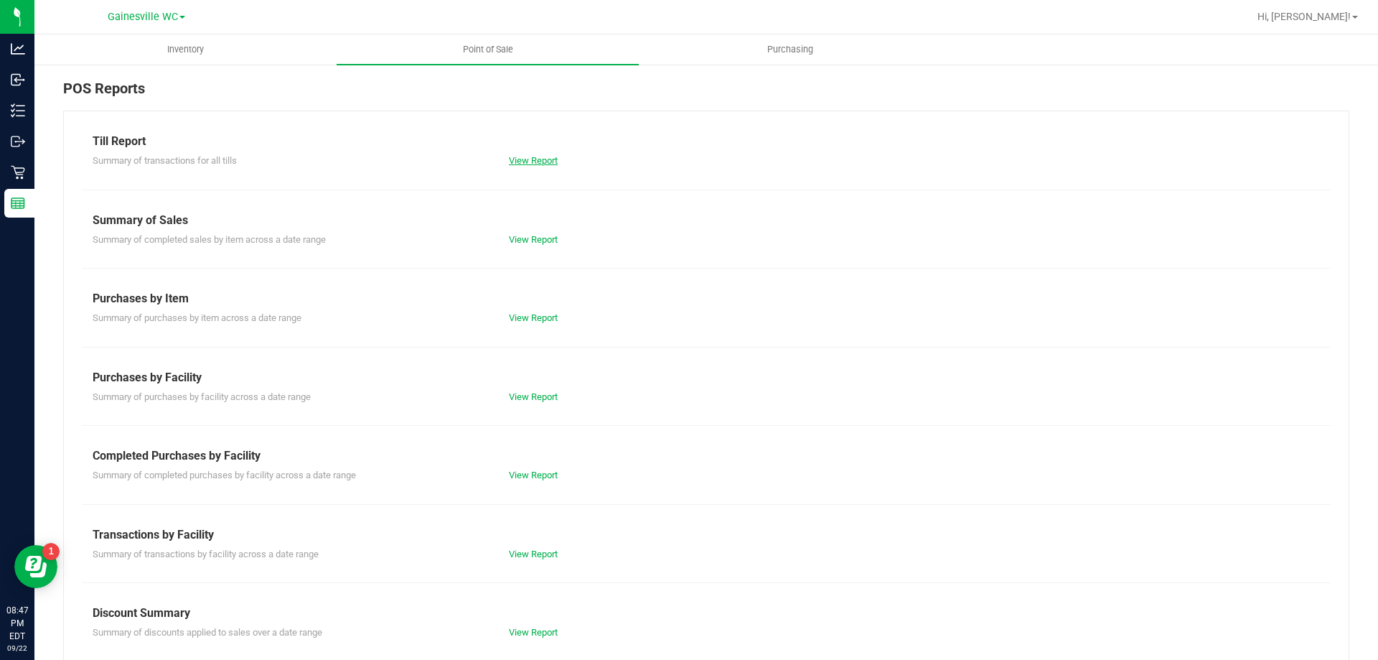
click at [530, 157] on link "View Report" at bounding box center [533, 160] width 49 height 11
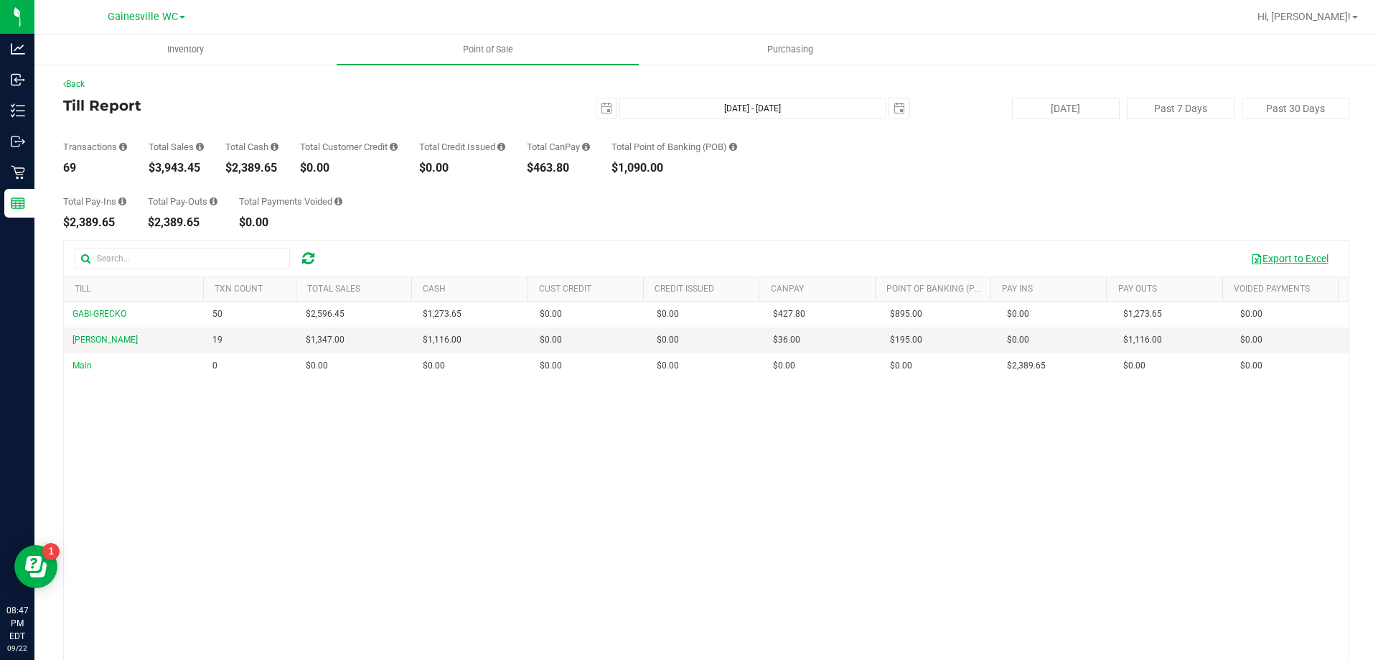
click at [1290, 258] on button "Export to Excel" at bounding box center [1290, 258] width 96 height 24
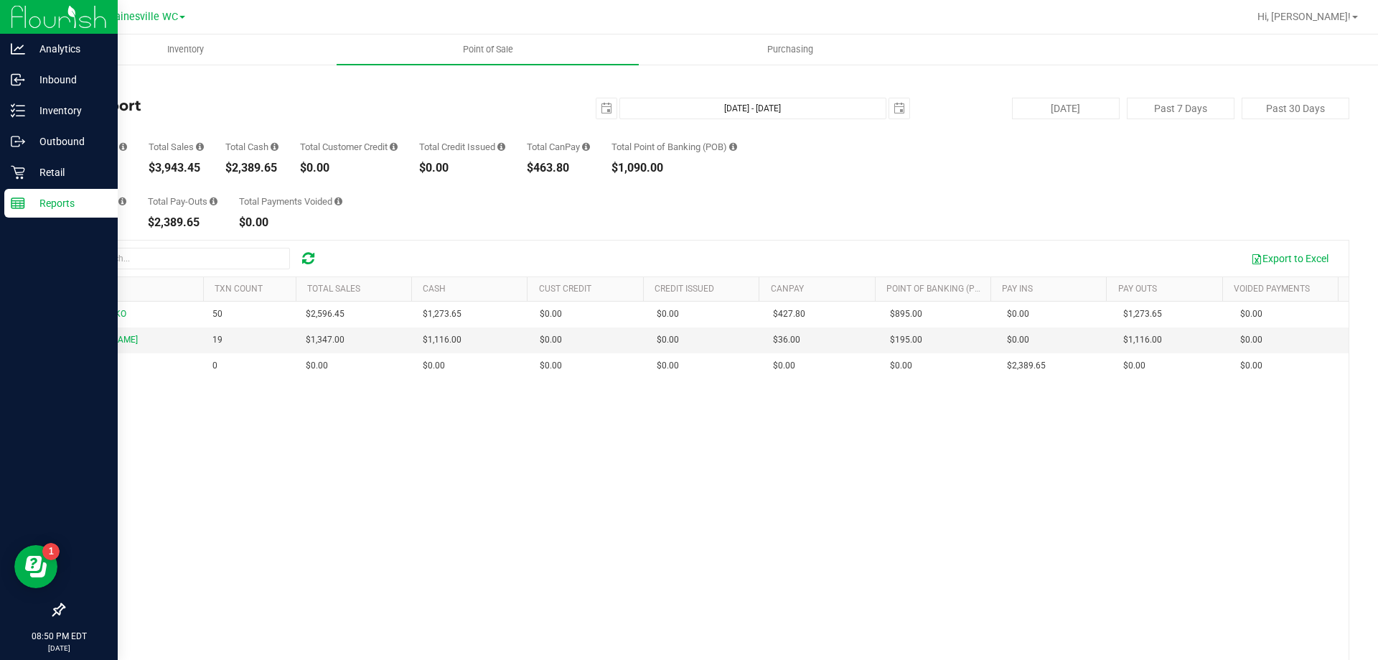
click at [14, 202] on icon at bounding box center [18, 203] width 14 height 14
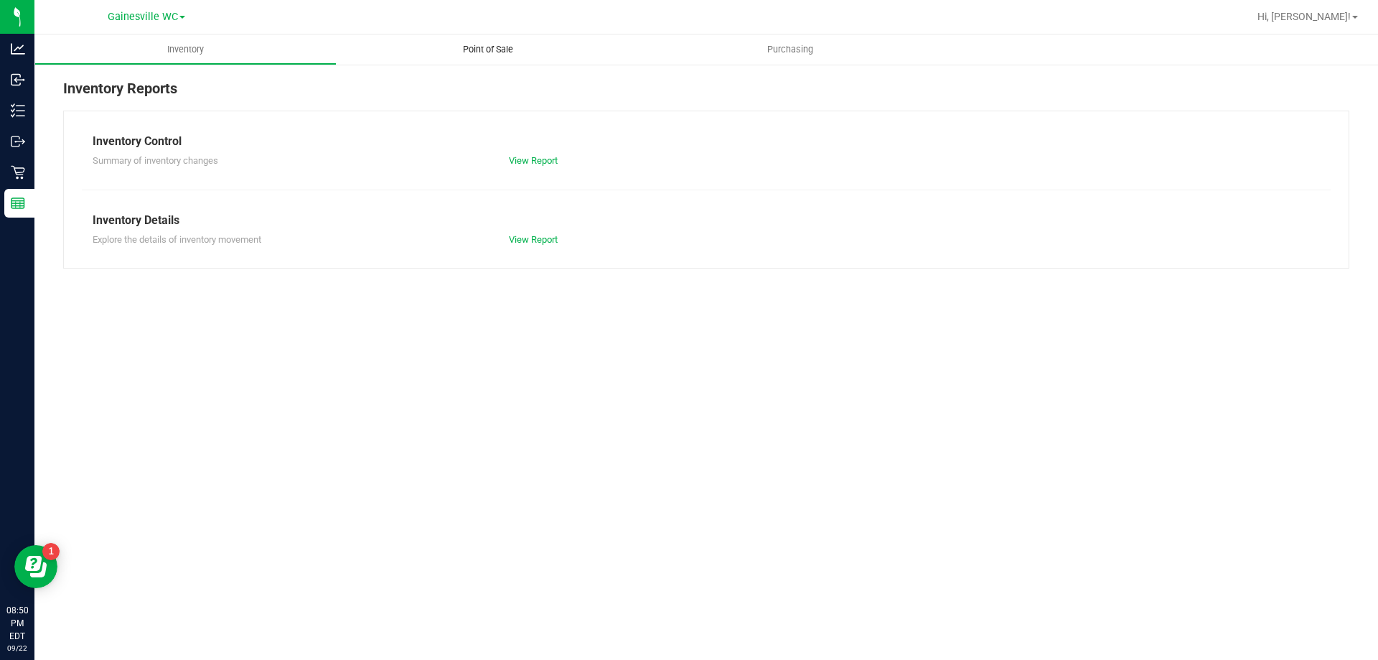
click at [505, 45] on span "Point of Sale" at bounding box center [488, 49] width 89 height 13
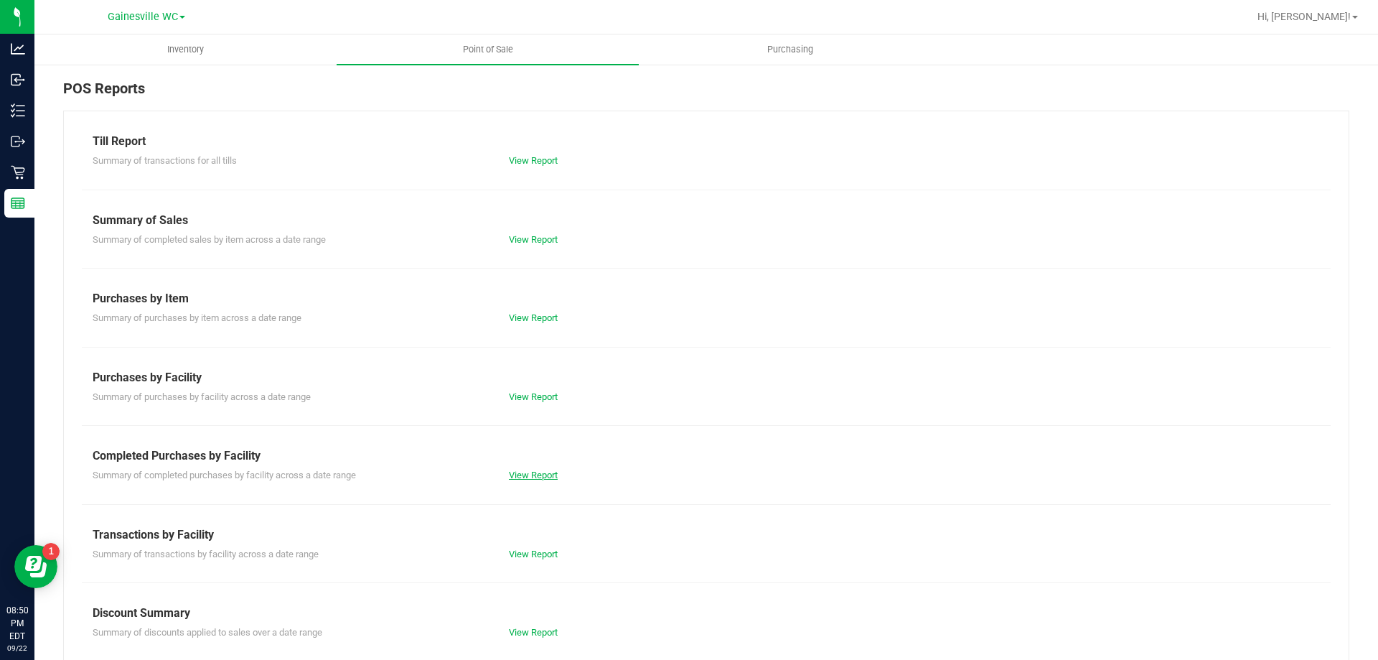
click at [533, 474] on link "View Report" at bounding box center [533, 474] width 49 height 11
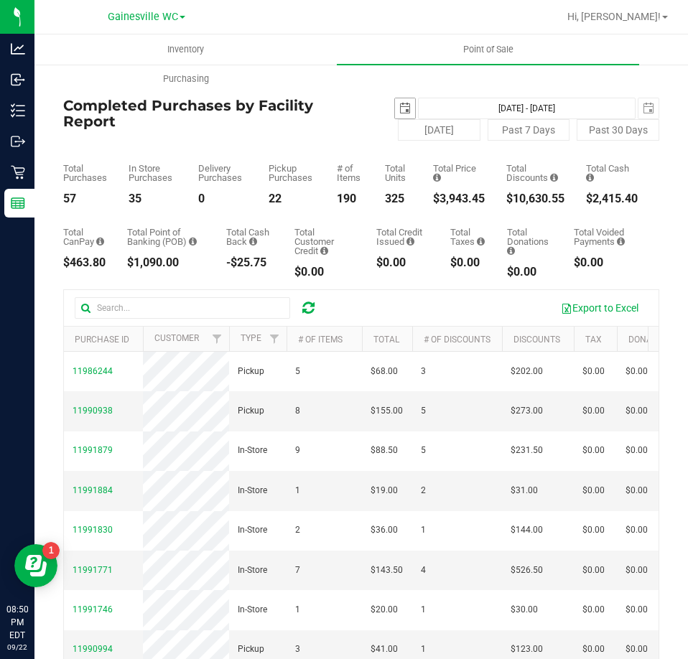
click at [400, 109] on span "select" at bounding box center [404, 108] width 11 height 11
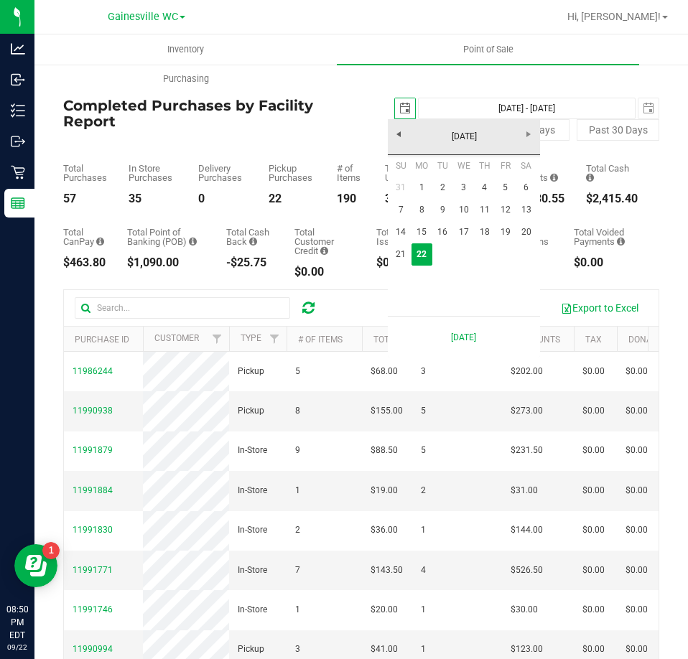
scroll to position [0, 36]
click at [400, 251] on link "21" at bounding box center [400, 254] width 21 height 22
type input "[DATE]"
type input "[DATE] - [DATE]"
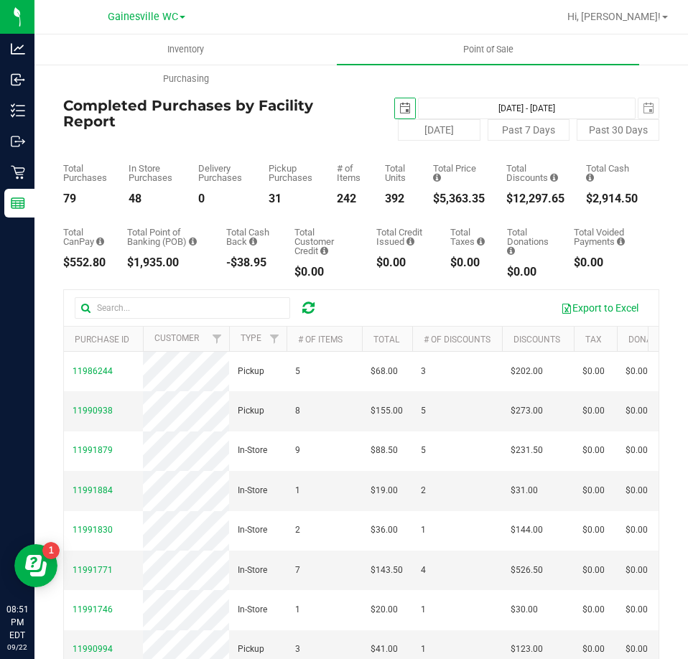
drag, startPoint x: 404, startPoint y: 111, endPoint x: 418, endPoint y: 112, distance: 14.4
click at [404, 111] on span "select" at bounding box center [405, 108] width 20 height 20
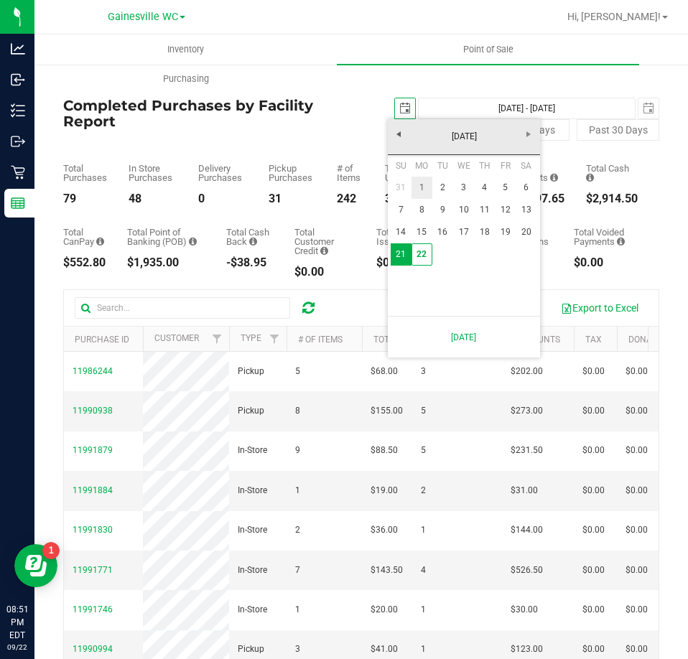
click at [428, 187] on link "1" at bounding box center [421, 188] width 21 height 22
type input "[DATE]"
type input "[DATE] - [DATE]"
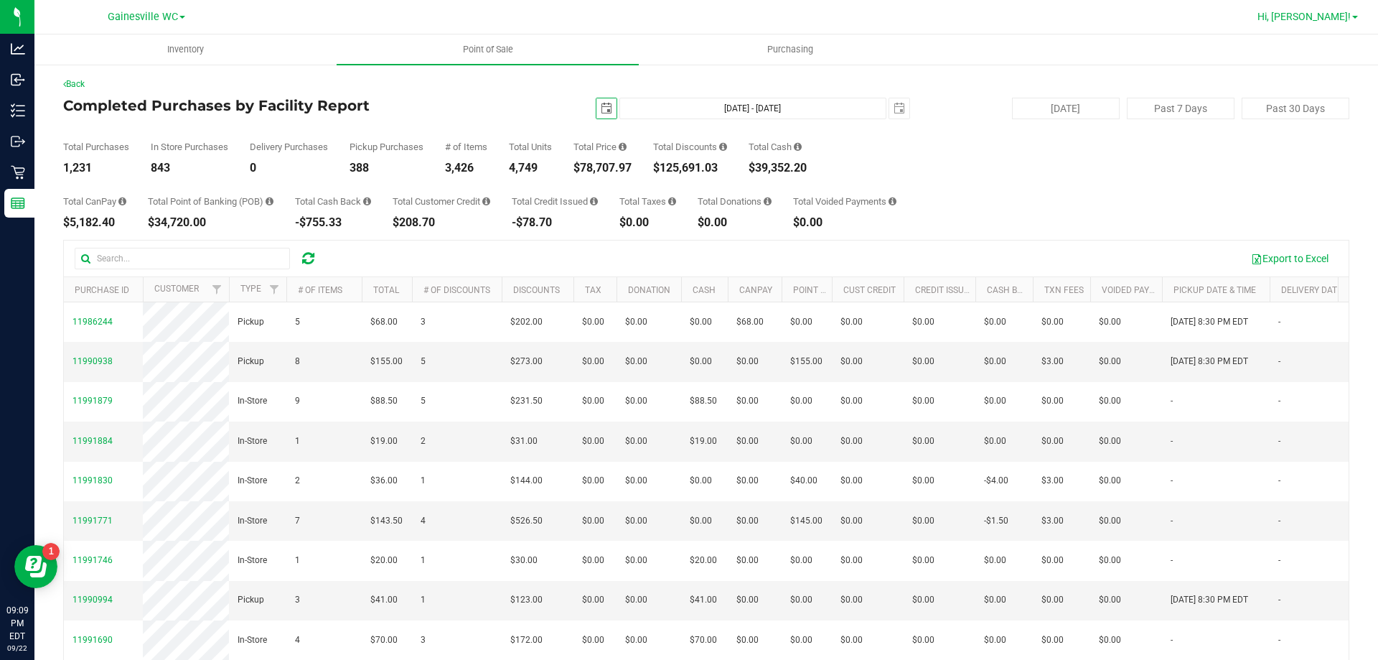
click at [1303, 15] on span "Hi, [PERSON_NAME]!" at bounding box center [1303, 16] width 93 height 11
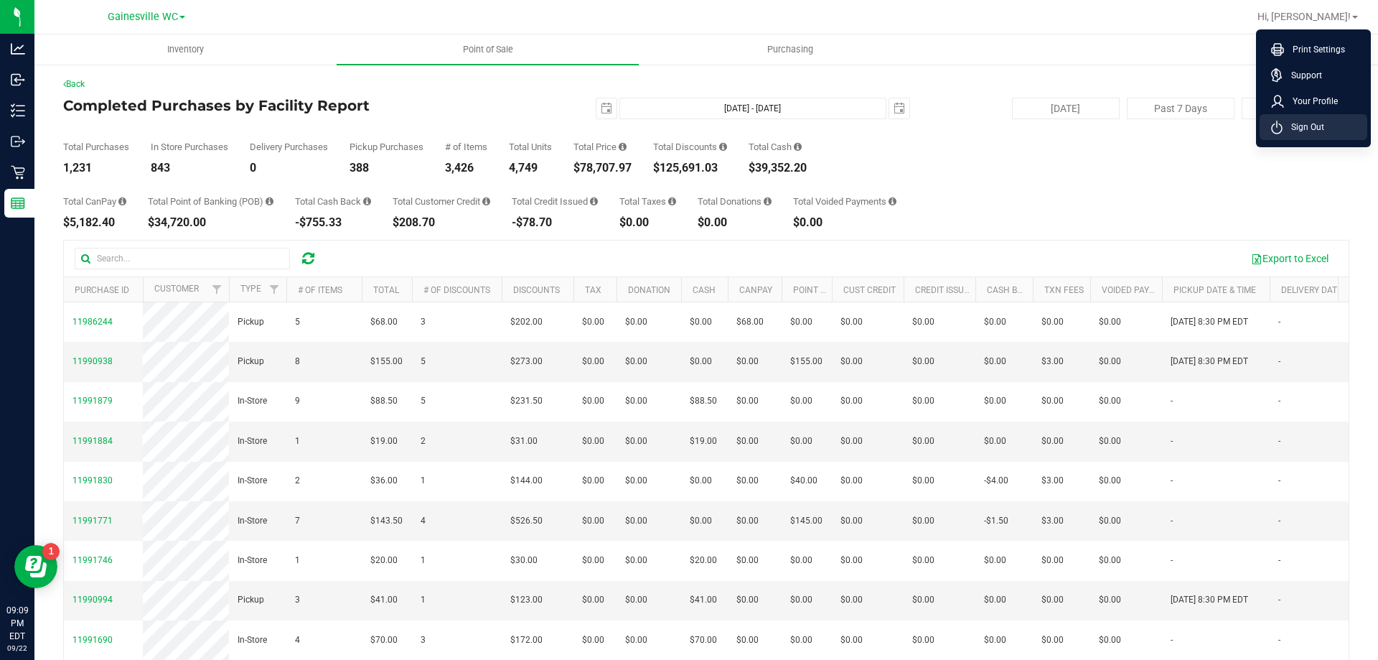
click at [1312, 129] on span "Sign Out" at bounding box center [1304, 127] width 42 height 14
